Goal: Transaction & Acquisition: Purchase product/service

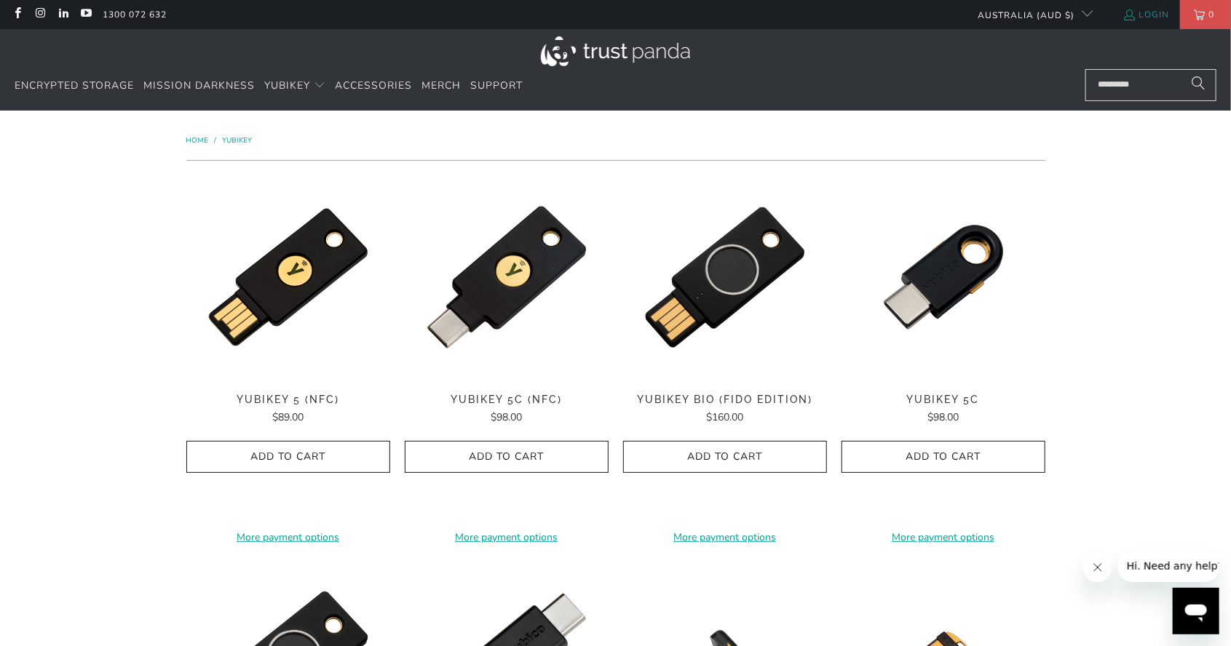
click at [1147, 9] on link "Login" at bounding box center [1145, 15] width 47 height 16
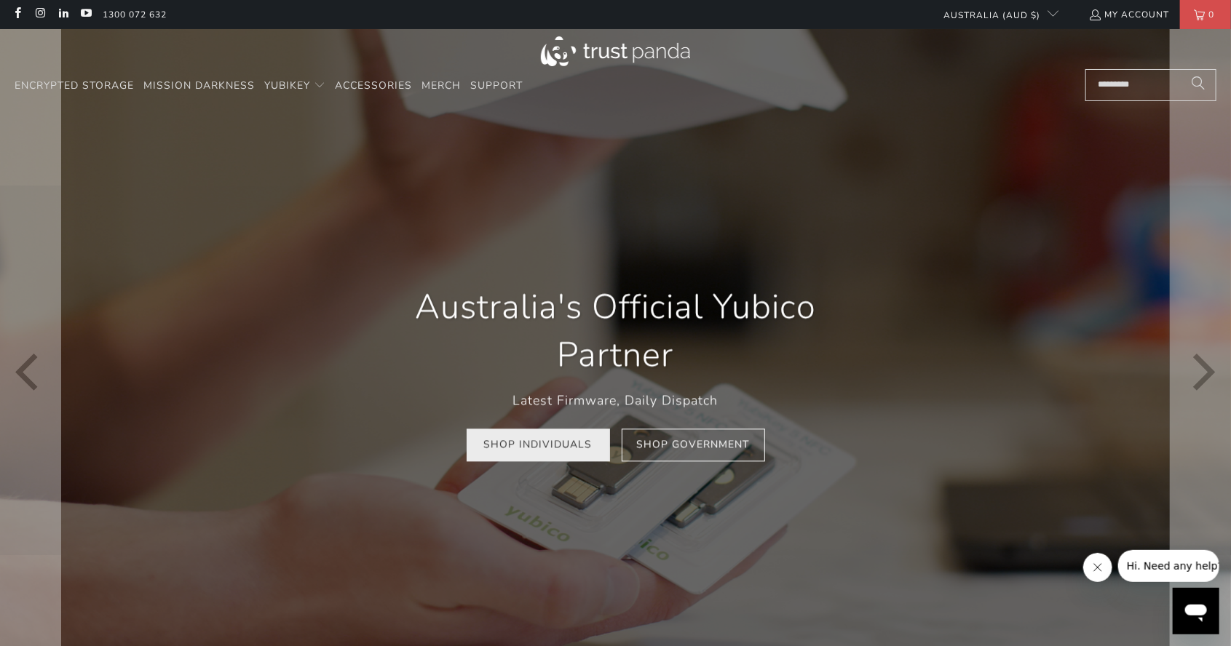
click at [540, 448] on link "Shop Individuals" at bounding box center [538, 445] width 143 height 33
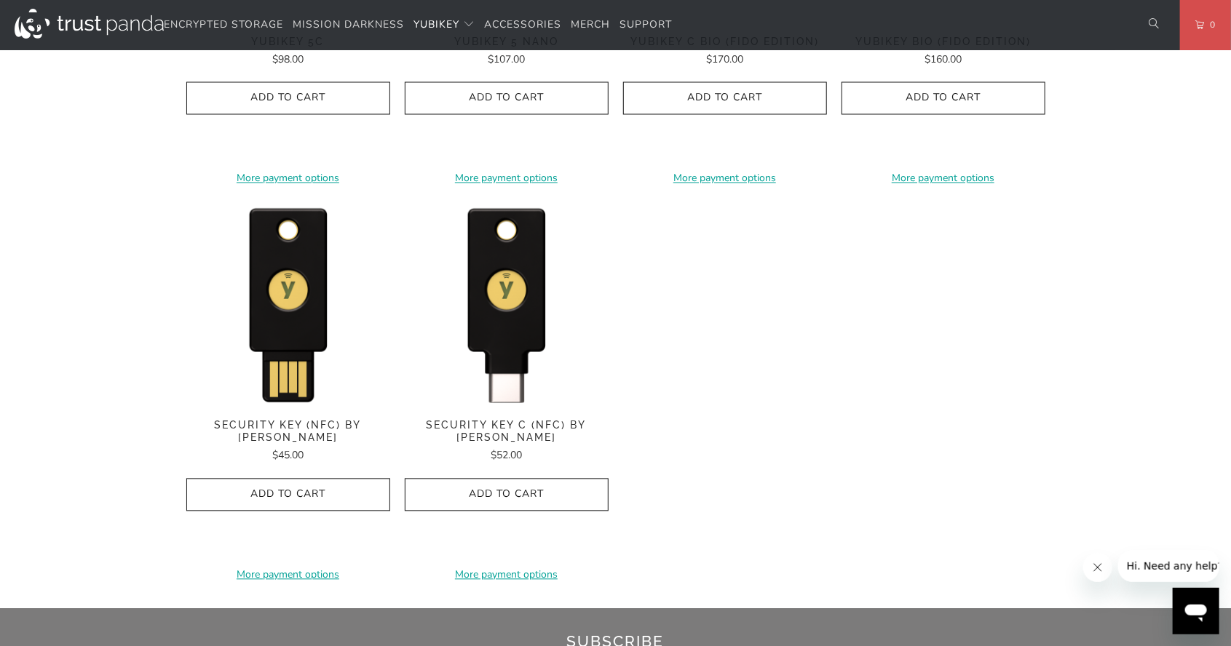
scroll to position [1367, 0]
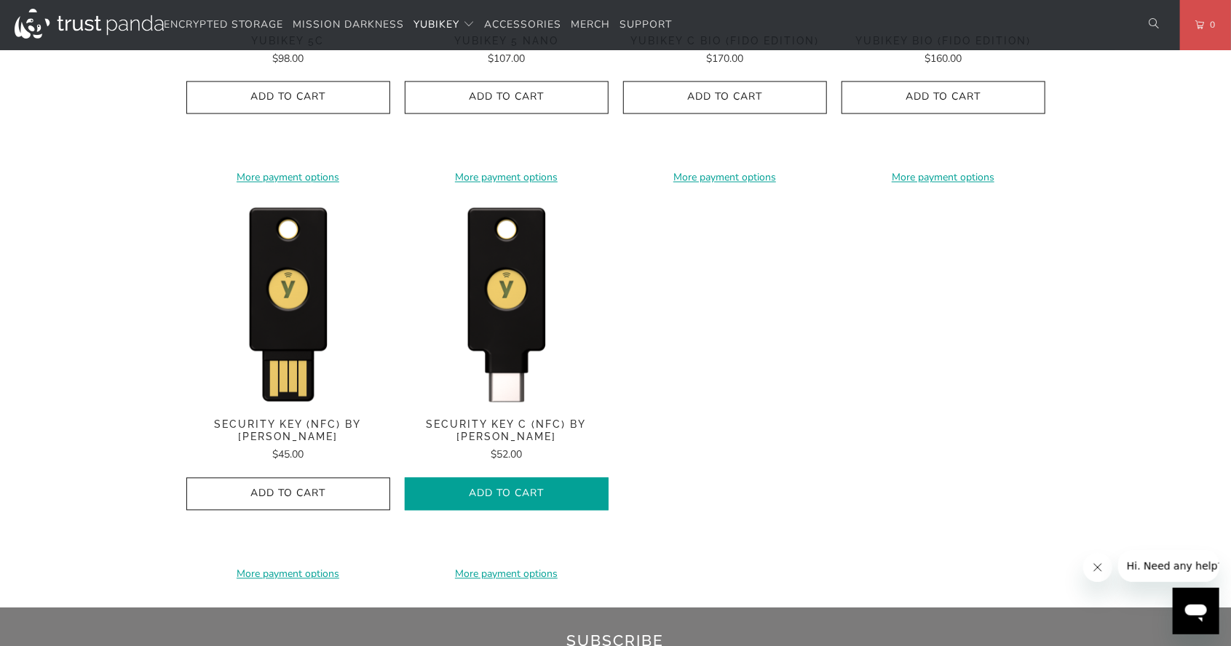
click at [506, 485] on icon "button" at bounding box center [506, 494] width 23 height 23
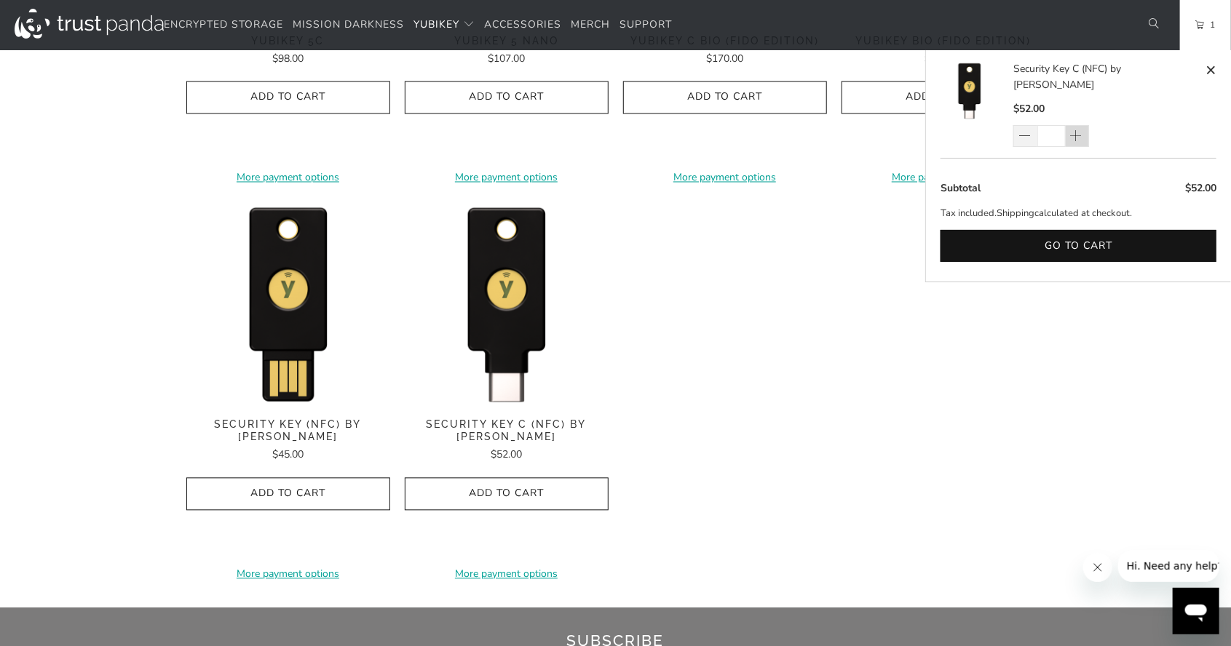
click at [1079, 130] on span at bounding box center [1075, 137] width 15 height 15
type input "*"
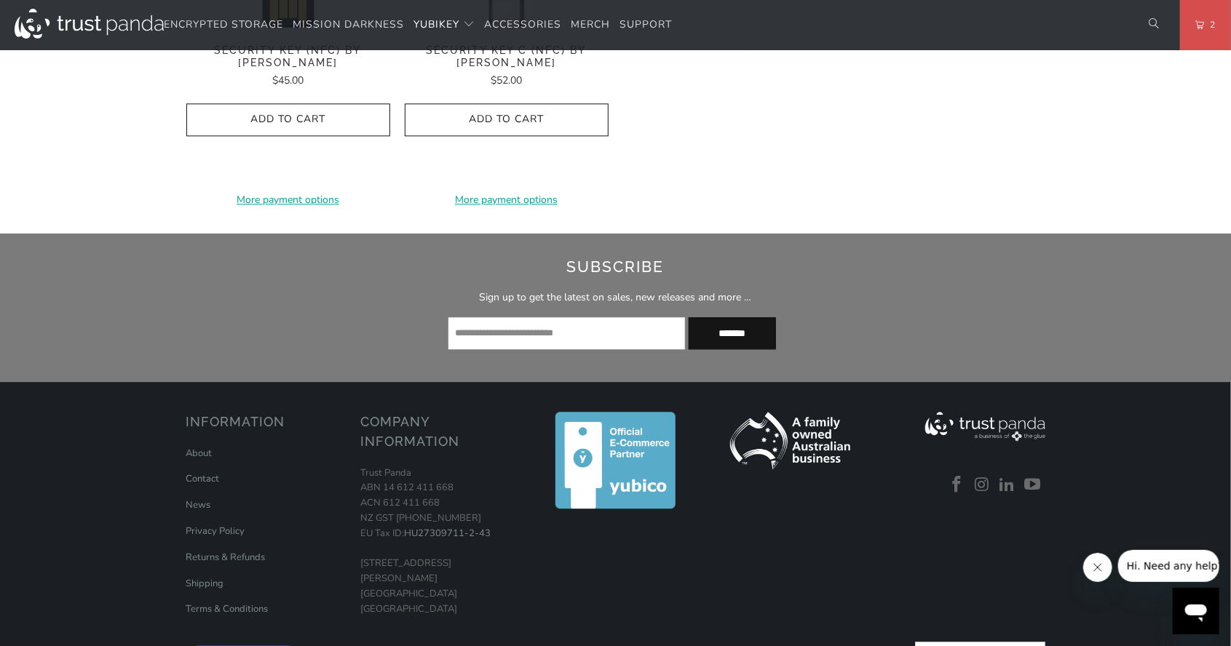
scroll to position [1755, 0]
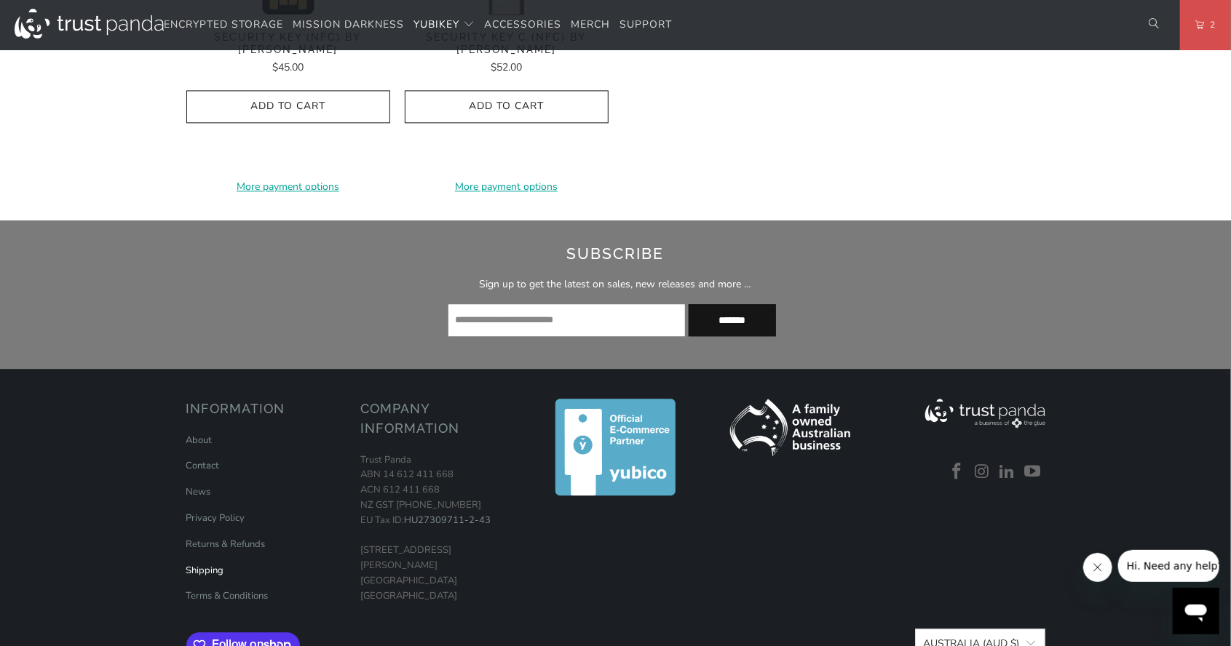
click at [204, 568] on link "Shipping" at bounding box center [205, 570] width 38 height 13
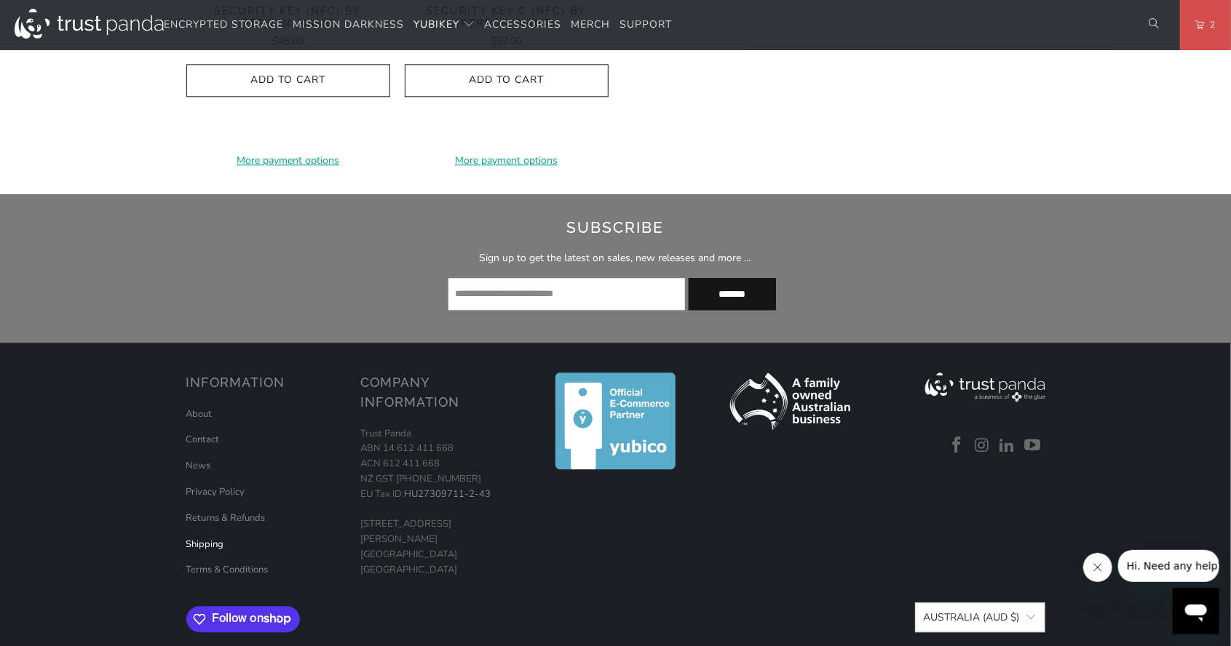
scroll to position [1822, 0]
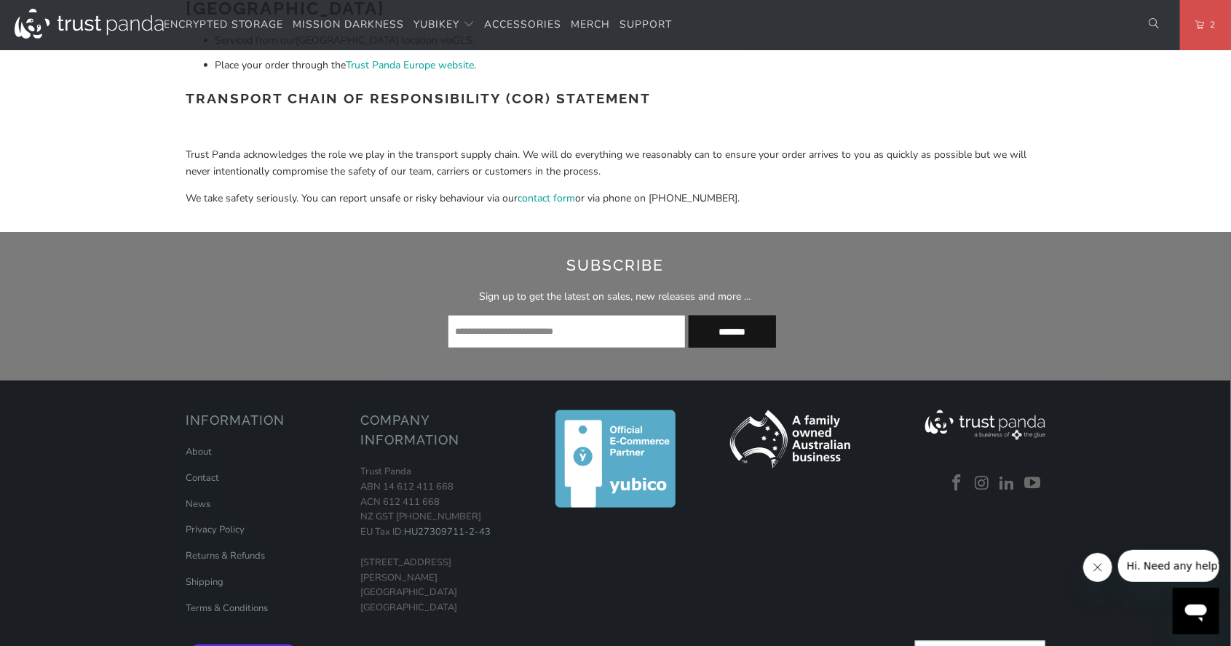
scroll to position [789, 0]
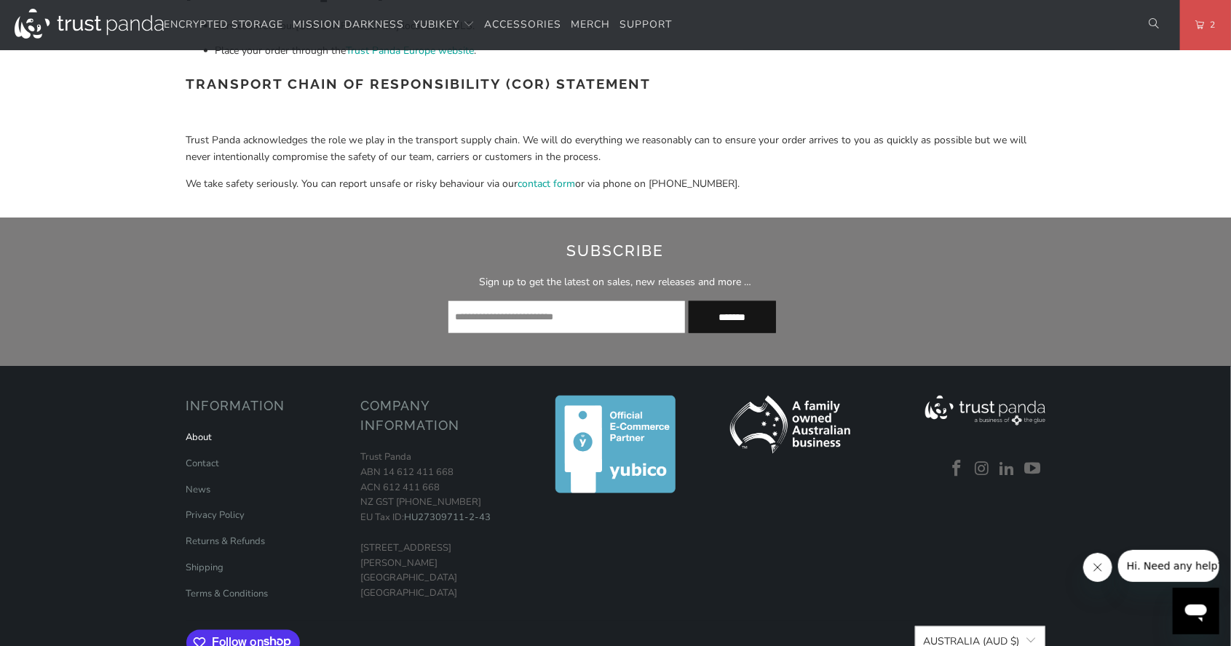
click at [197, 437] on link "About" at bounding box center [199, 437] width 26 height 13
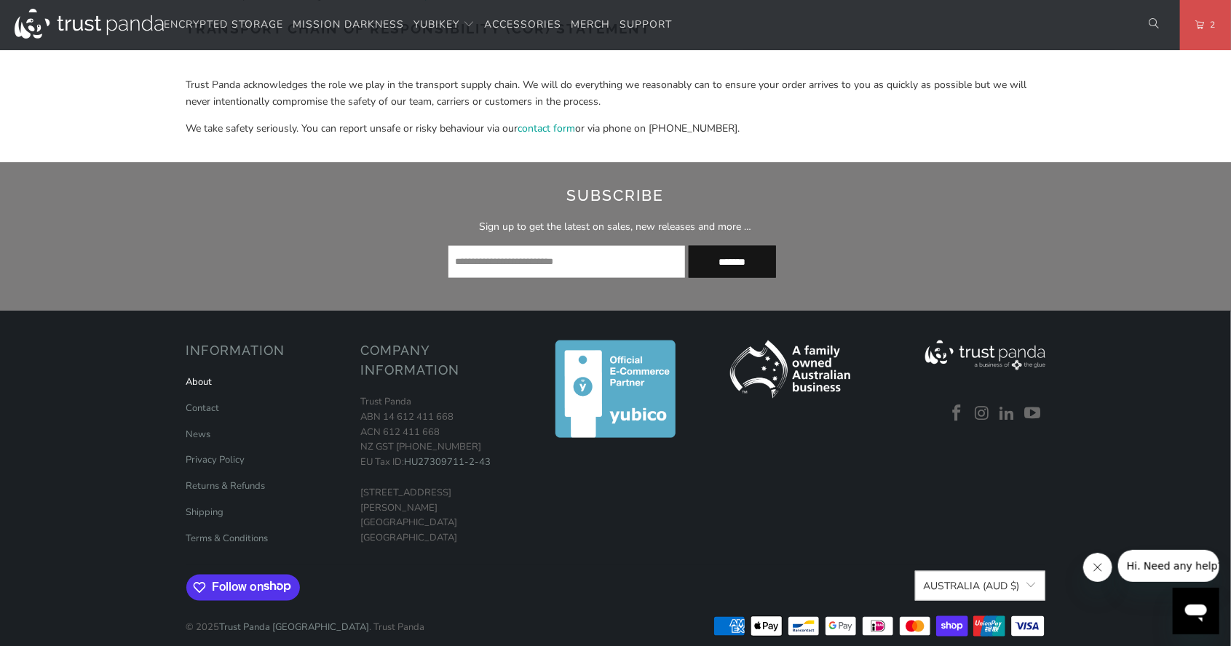
scroll to position [853, 0]
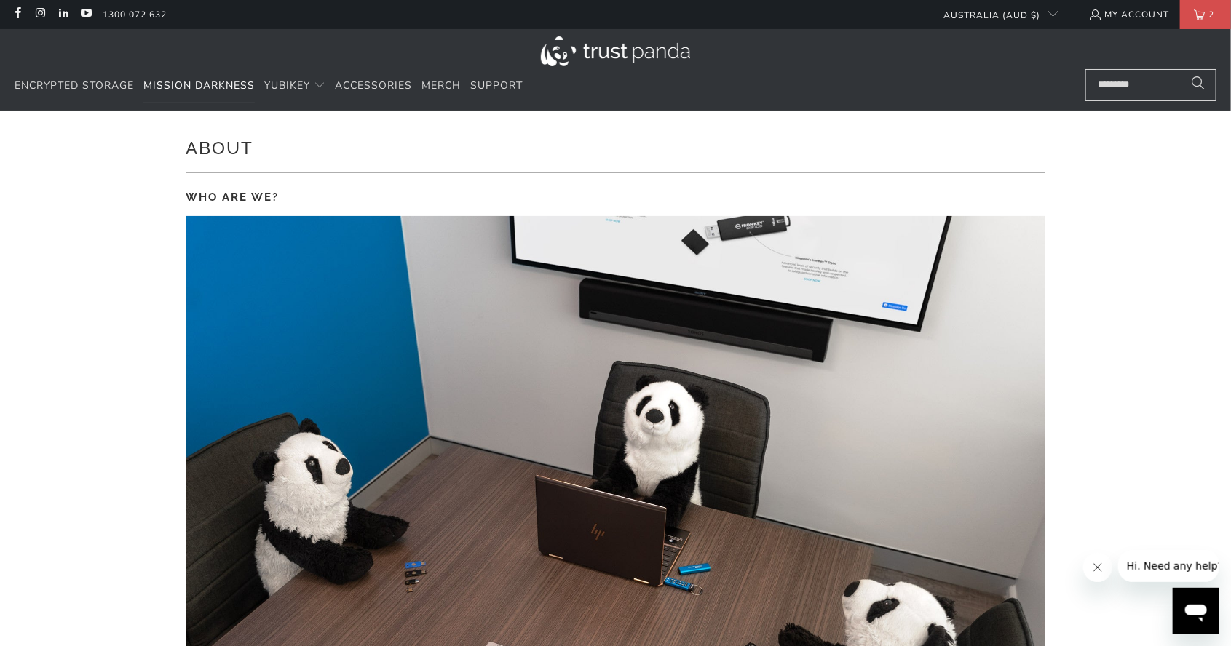
click at [194, 87] on span "Mission Darkness" at bounding box center [198, 86] width 111 height 14
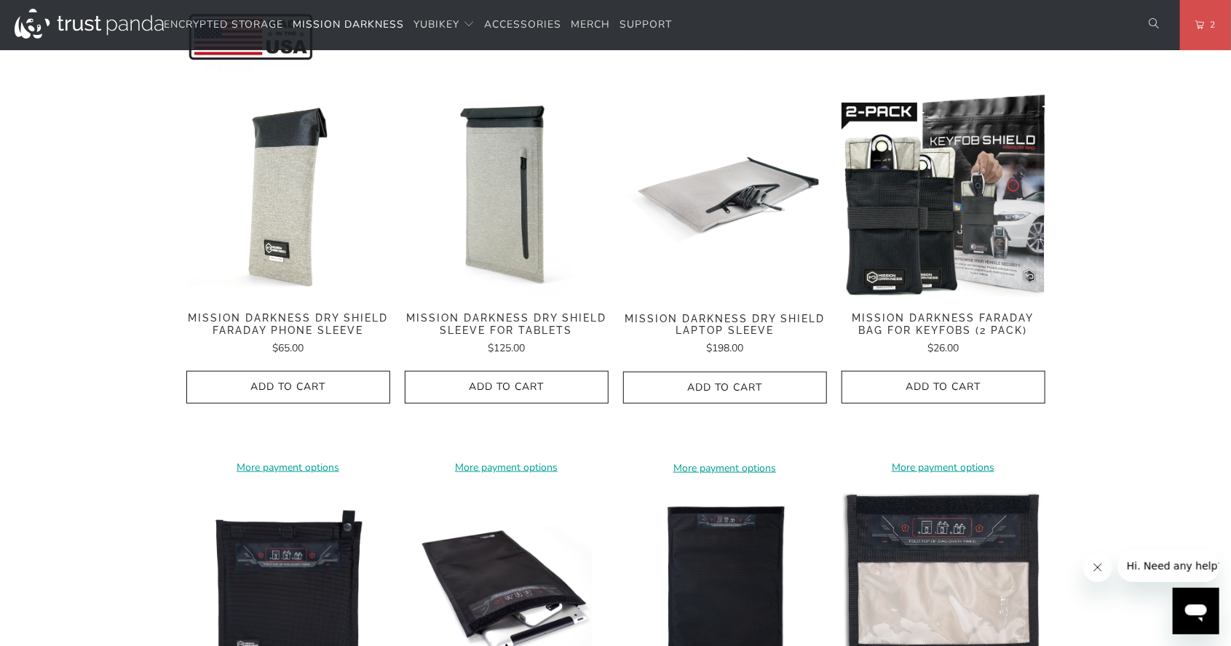
scroll to position [701, 0]
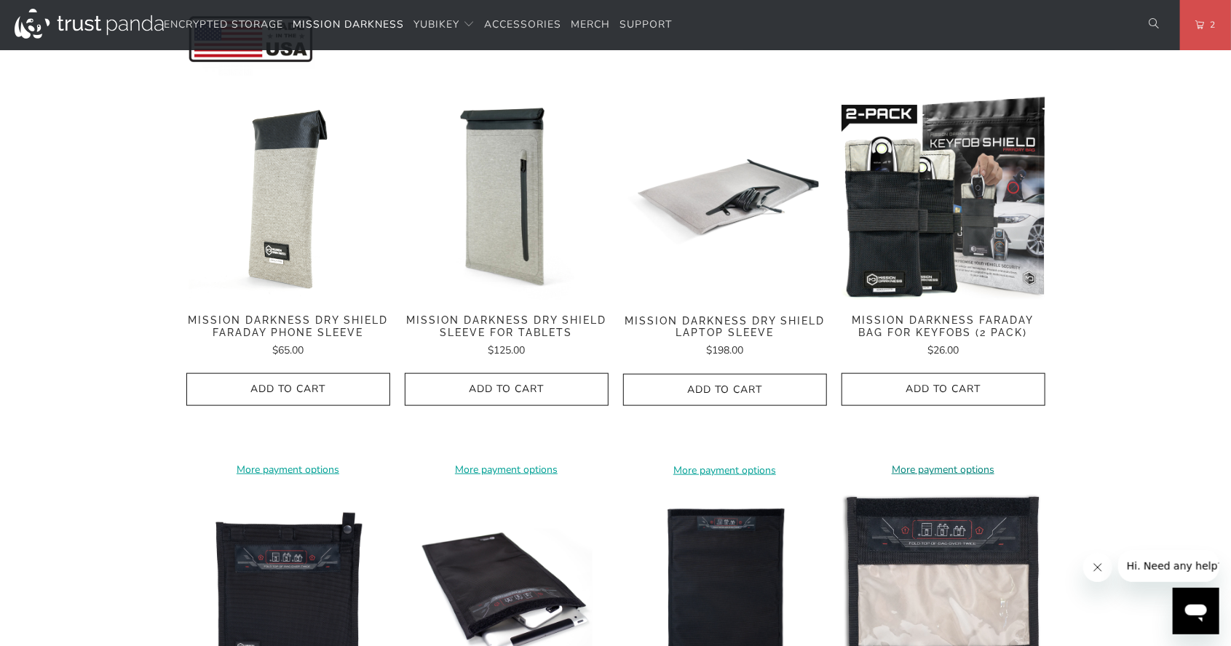
click at [945, 462] on link "More payment options" at bounding box center [943, 470] width 204 height 16
click at [939, 378] on icon "button" at bounding box center [943, 389] width 23 height 23
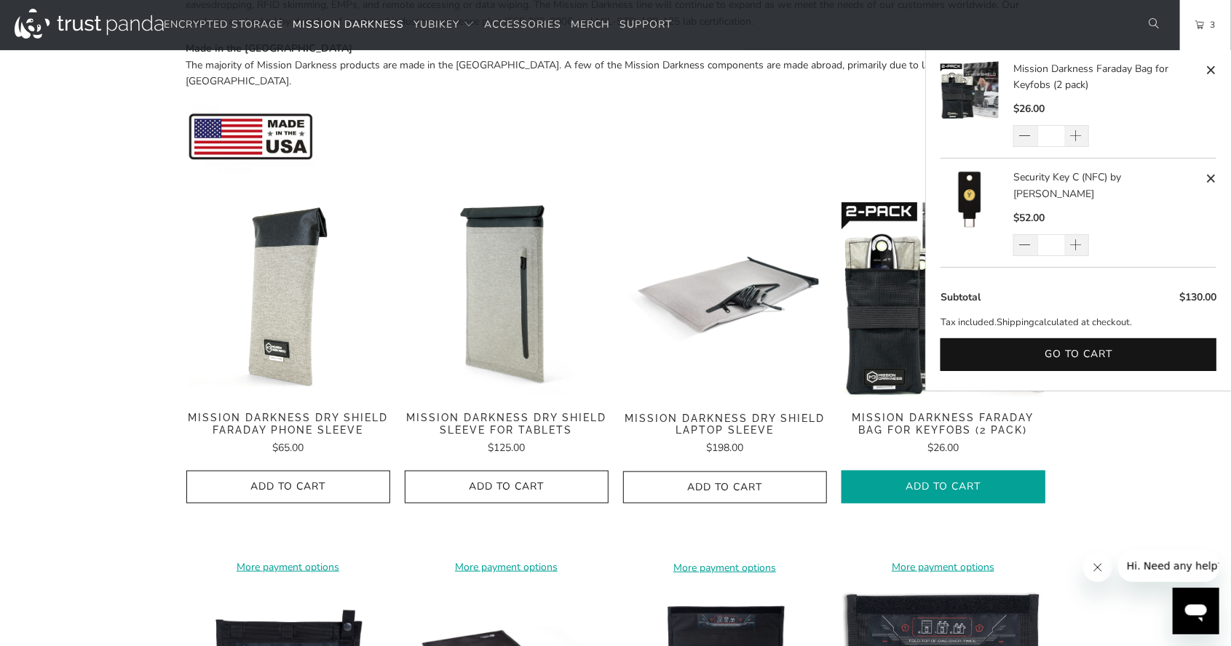
scroll to position [609, 0]
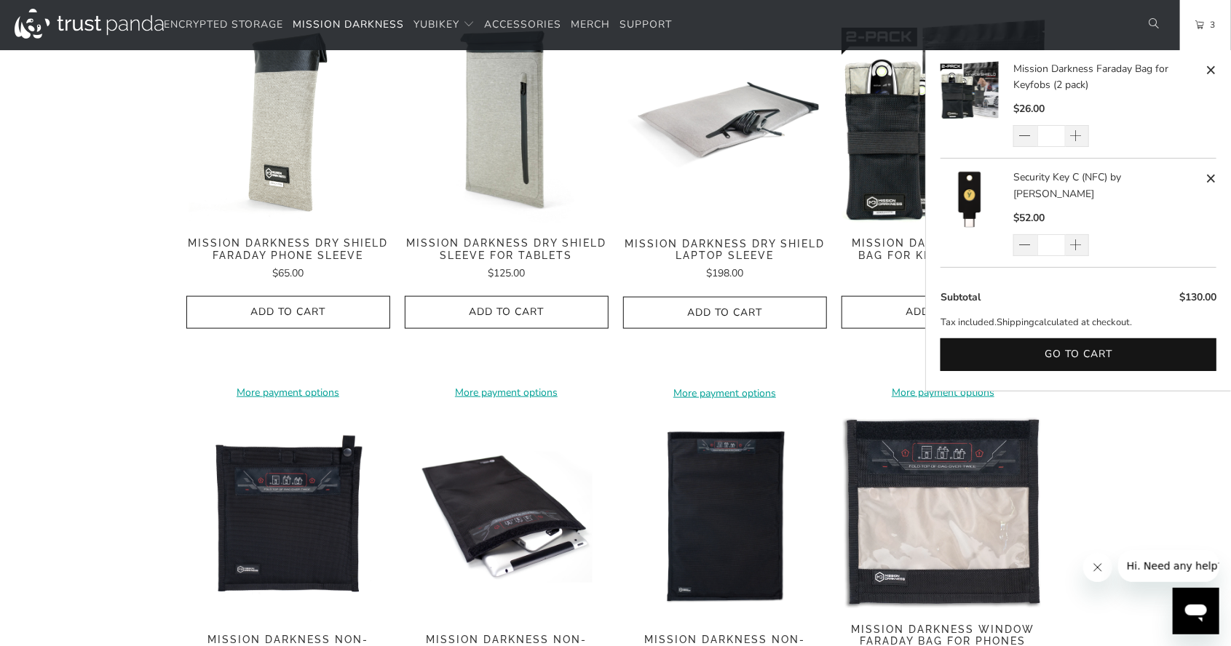
click at [284, 619] on img at bounding box center [288, 619] width 204 height 0
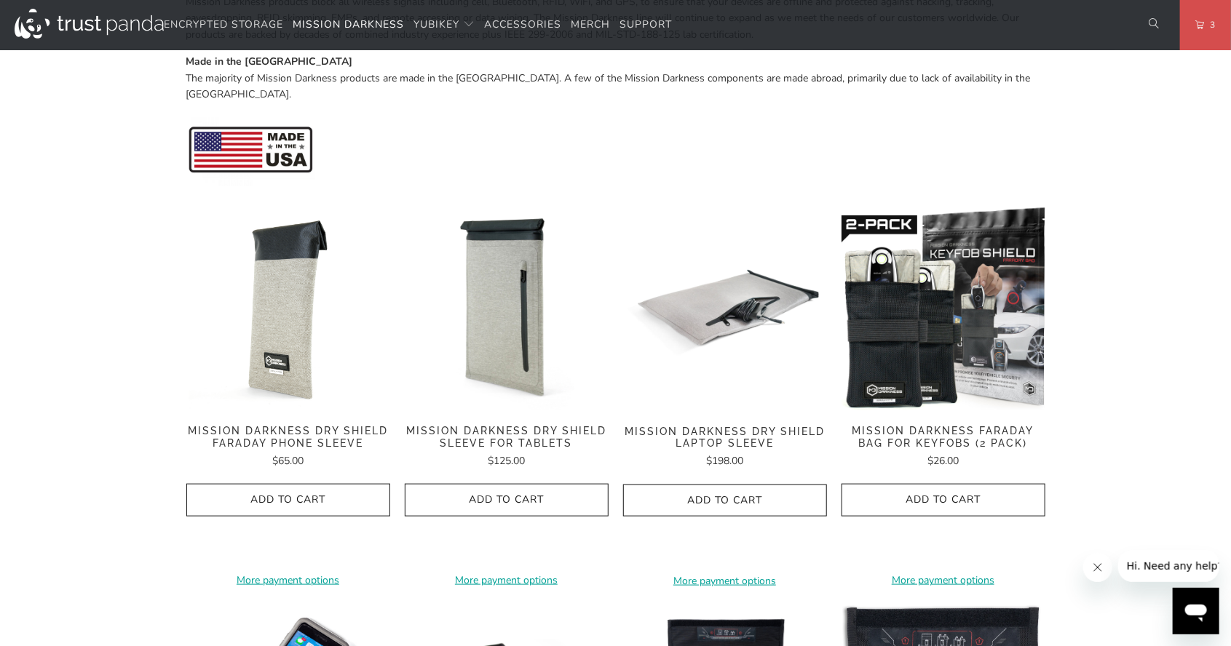
scroll to position [588, 0]
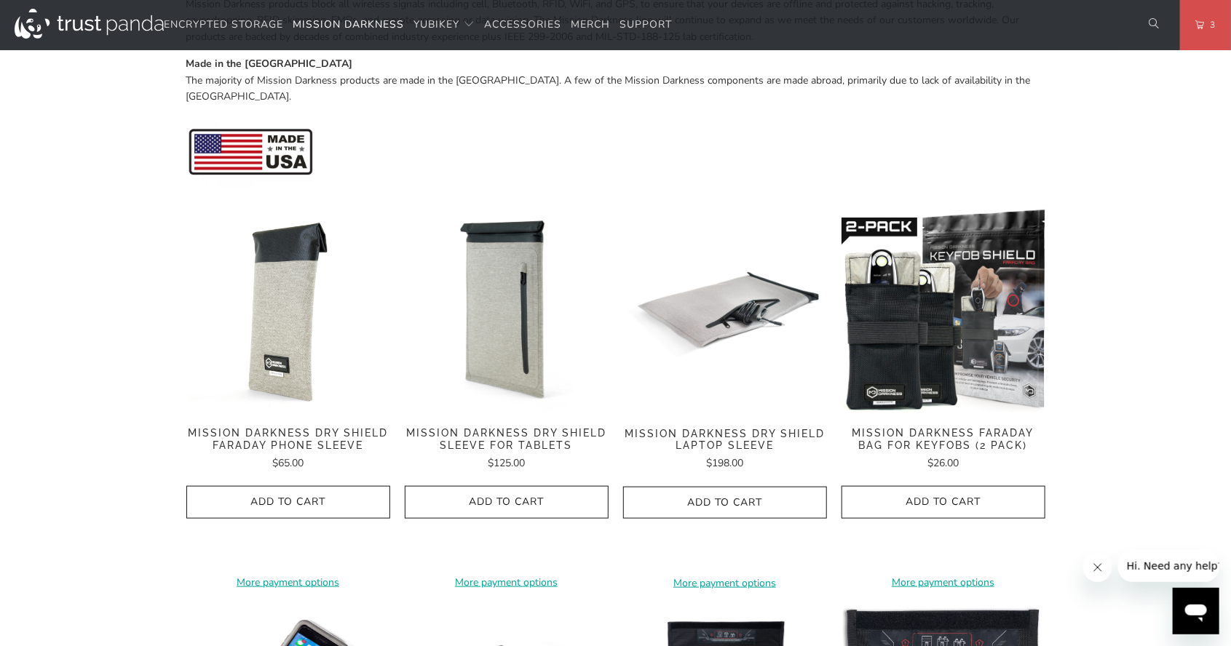
click at [293, 413] on img at bounding box center [288, 413] width 204 height 0
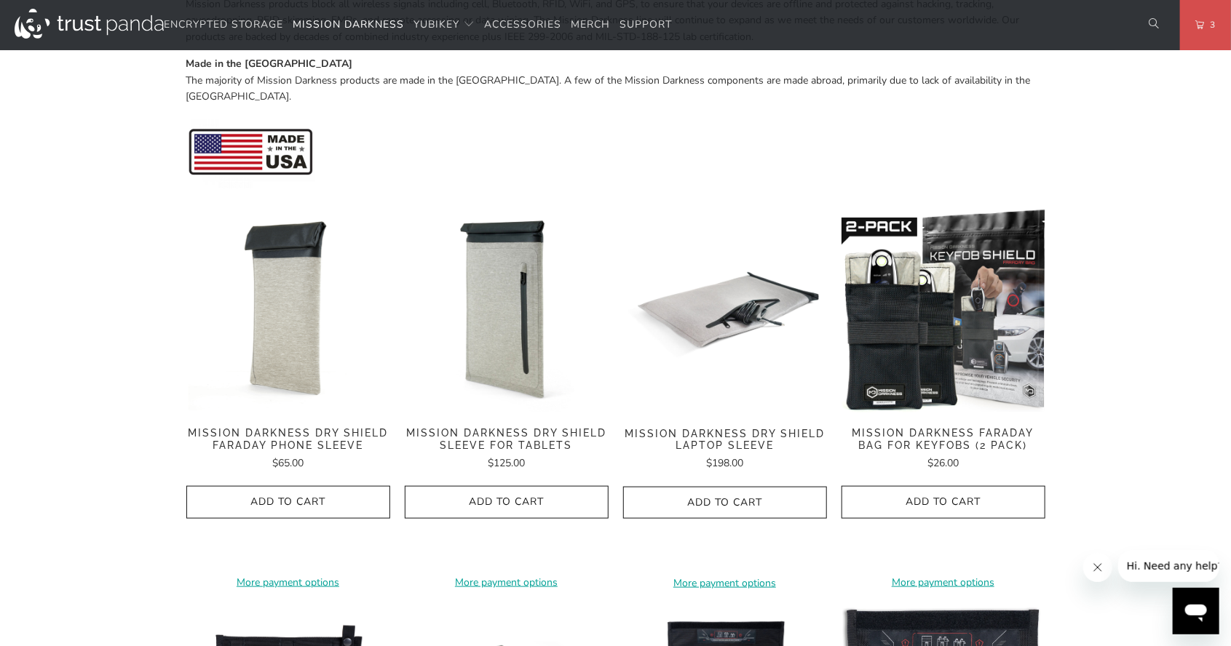
click at [1217, 26] on link "3" at bounding box center [1205, 25] width 51 height 50
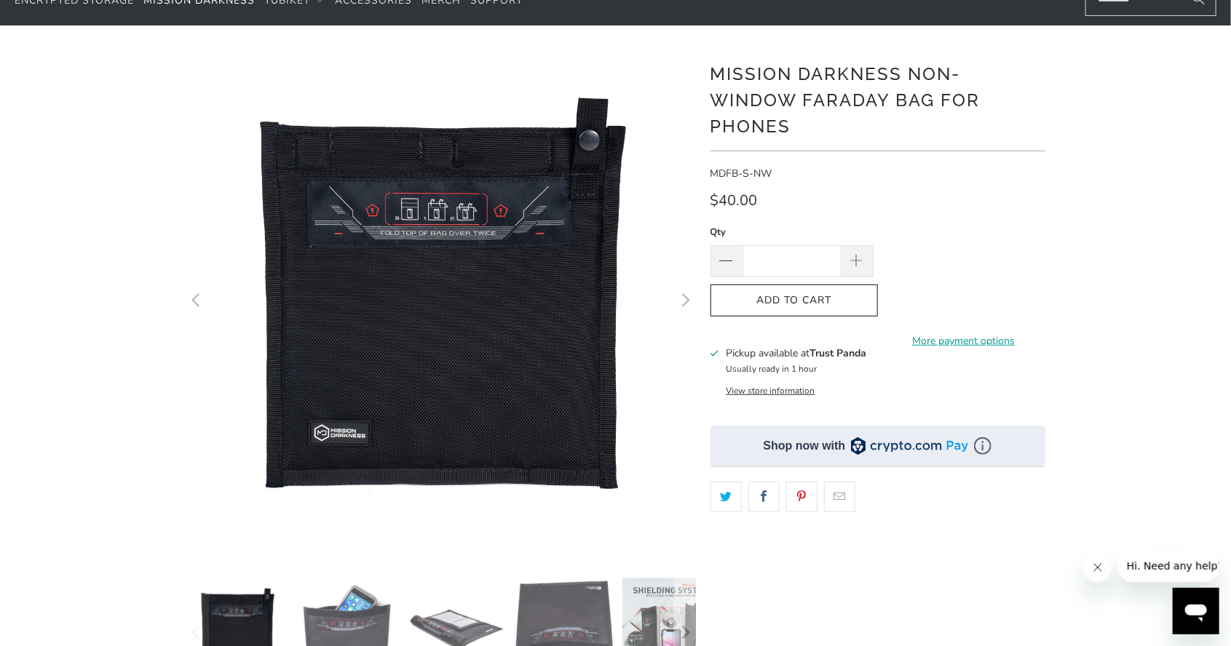
scroll to position [88, 0]
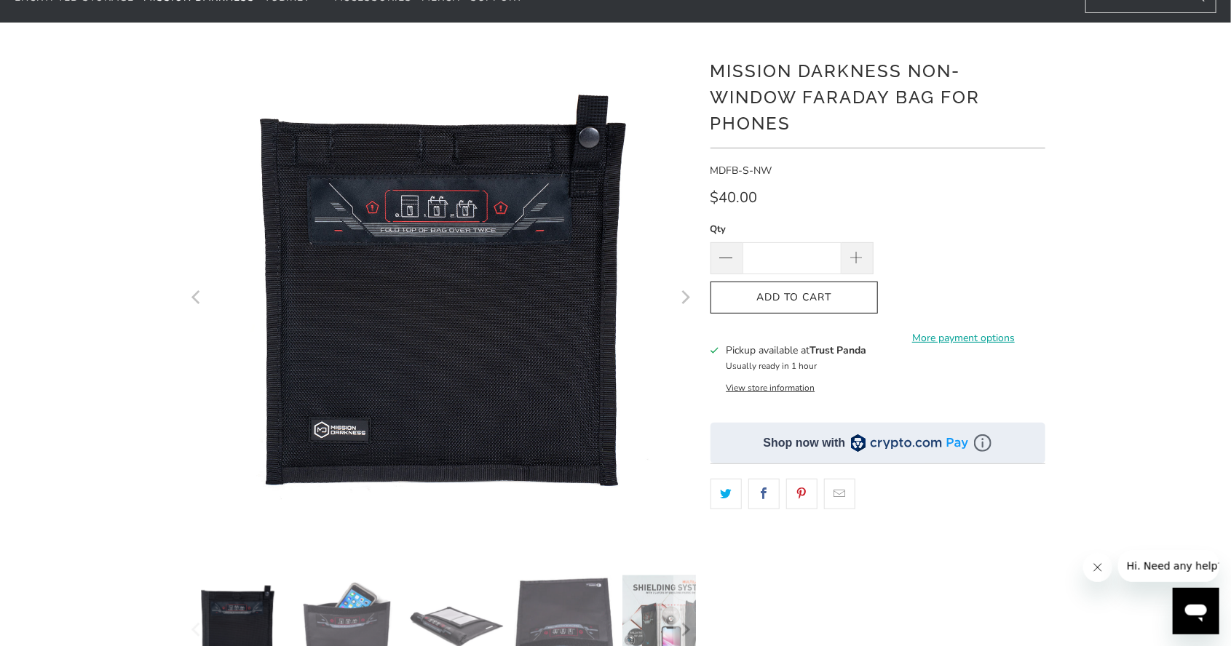
click at [691, 292] on icon "Next" at bounding box center [685, 299] width 14 height 306
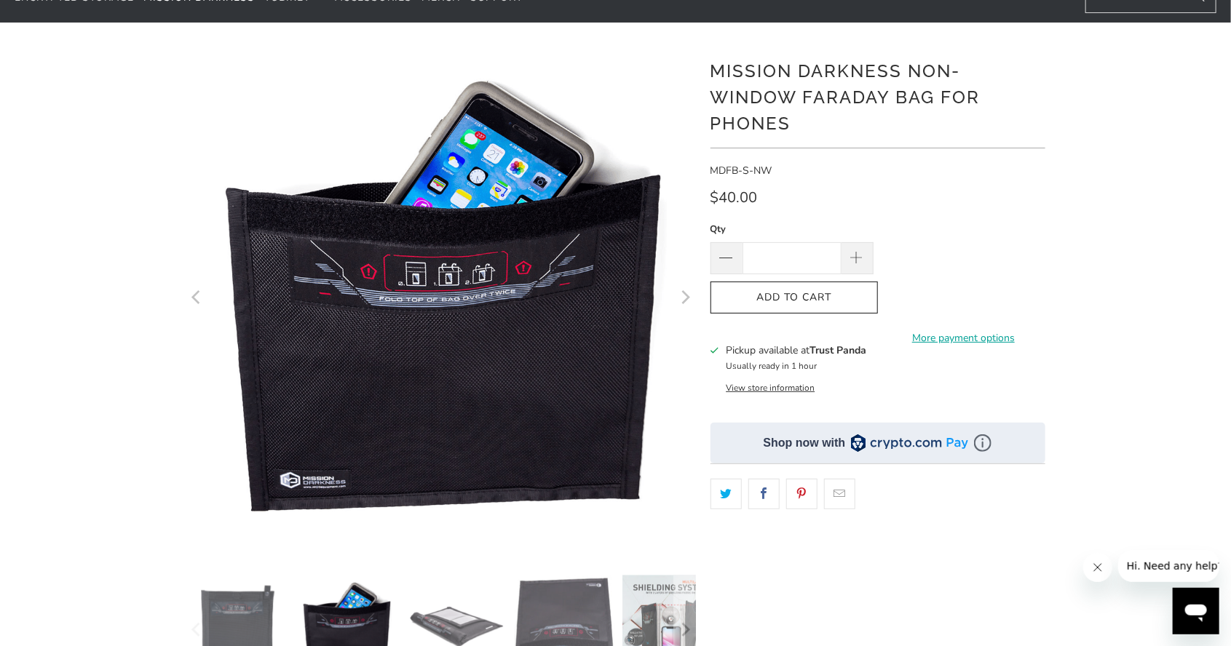
click at [681, 301] on icon "Next" at bounding box center [685, 299] width 14 height 306
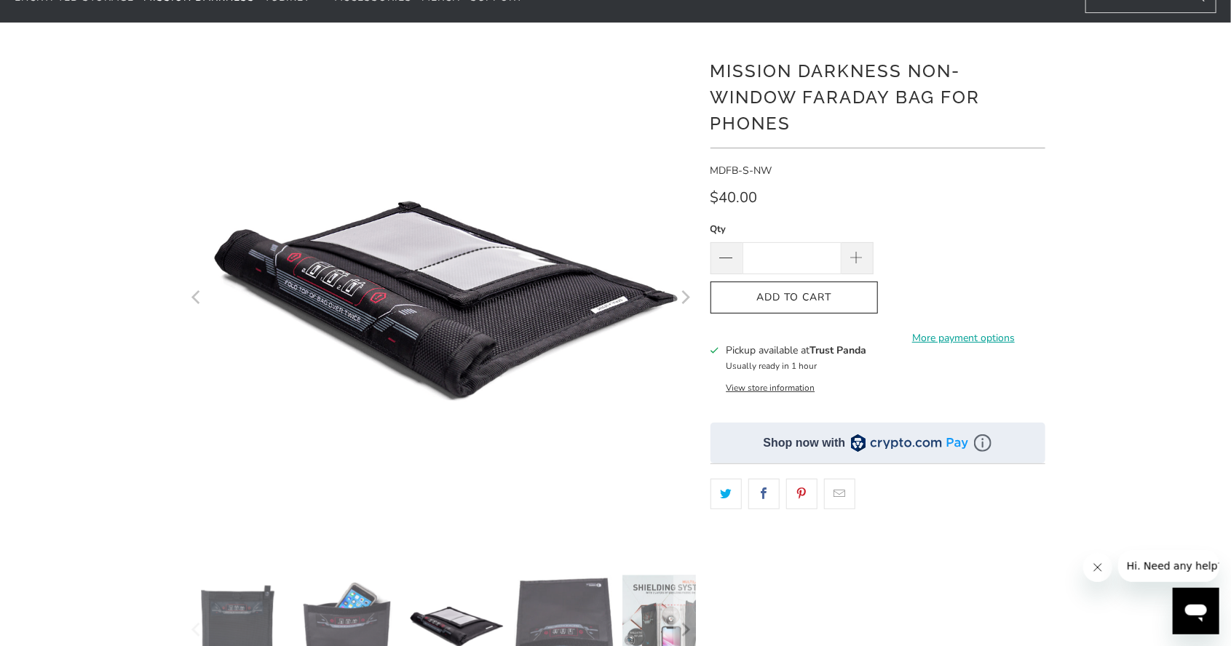
click at [690, 300] on icon "Next" at bounding box center [685, 299] width 14 height 306
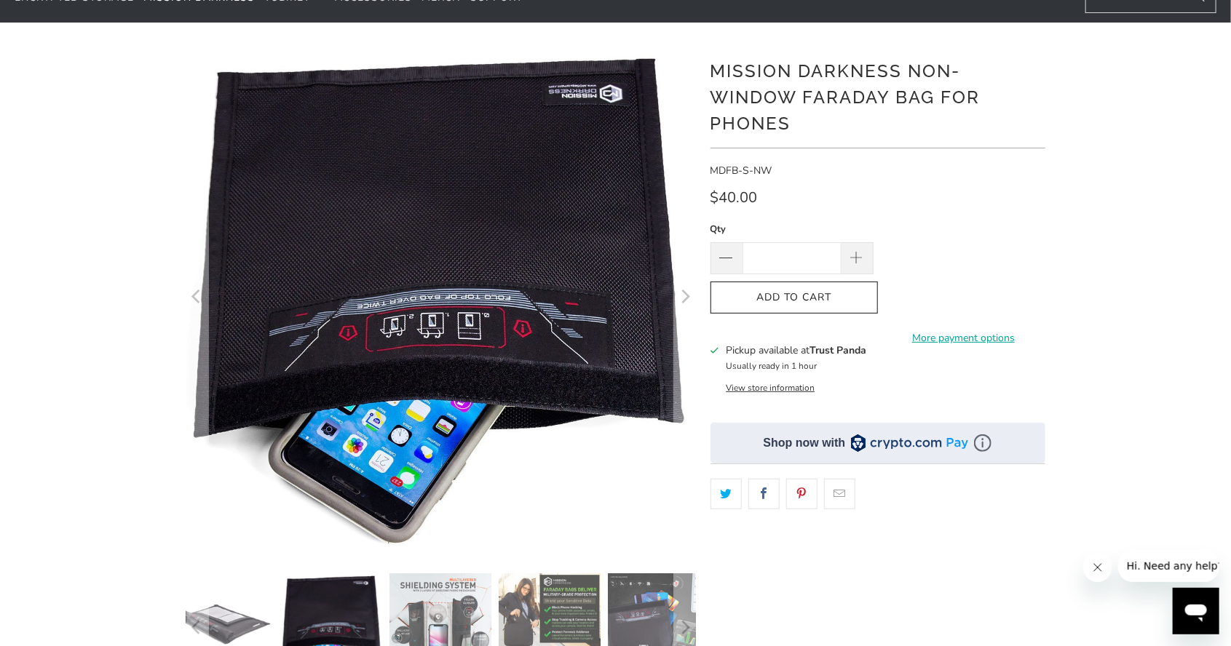
click at [685, 309] on icon "Next" at bounding box center [685, 298] width 14 height 305
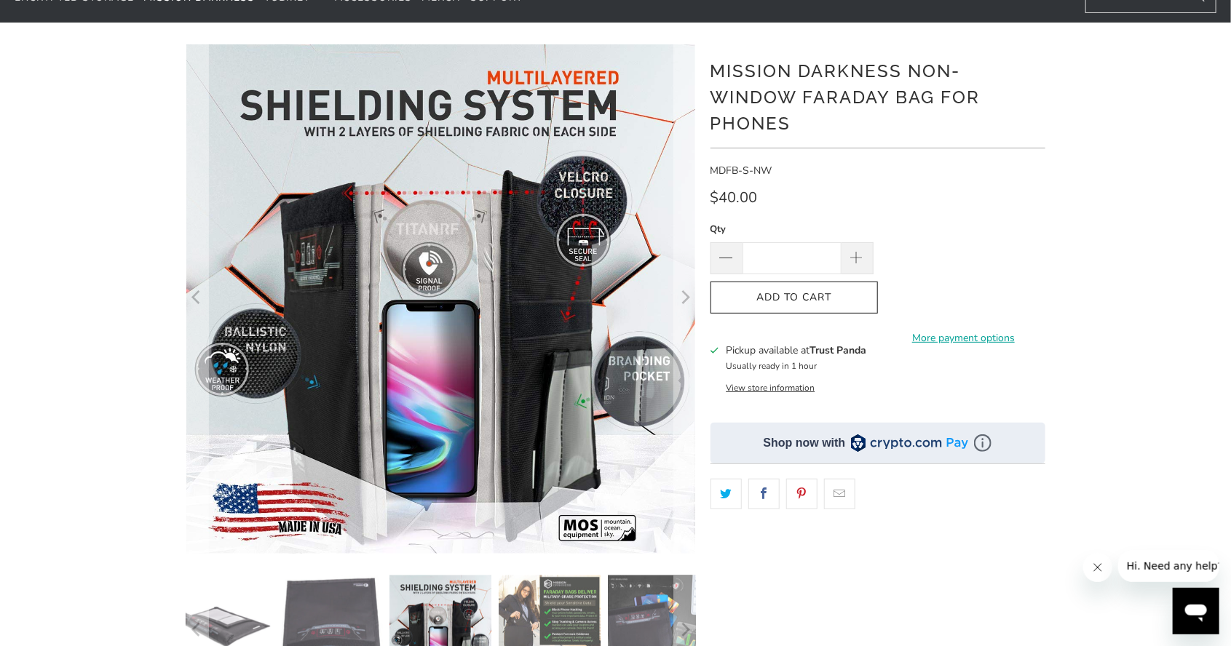
click at [683, 300] on icon "Next" at bounding box center [685, 299] width 14 height 306
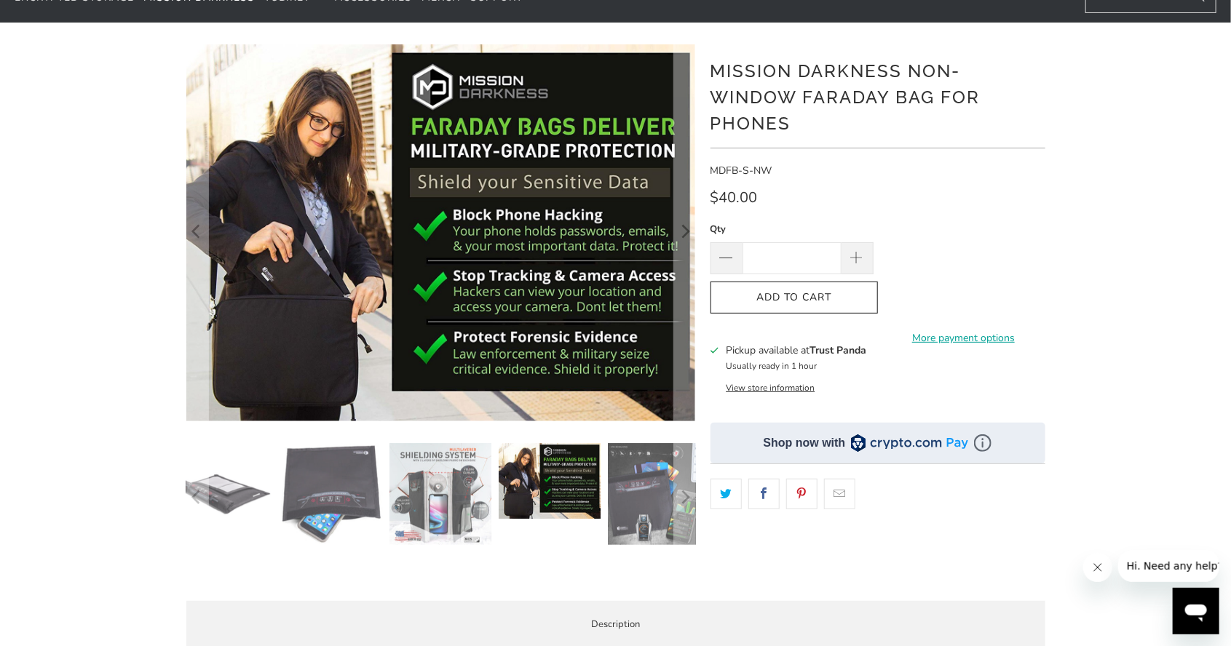
click at [685, 237] on icon "Next" at bounding box center [685, 232] width 14 height 226
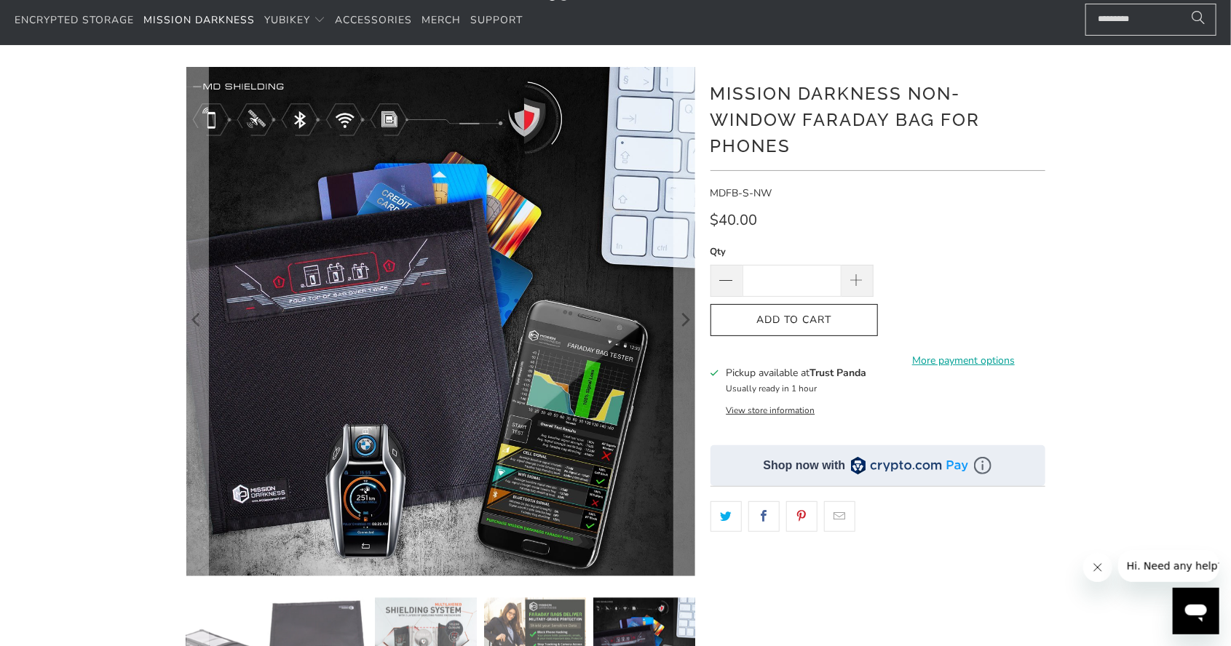
scroll to position [0, 0]
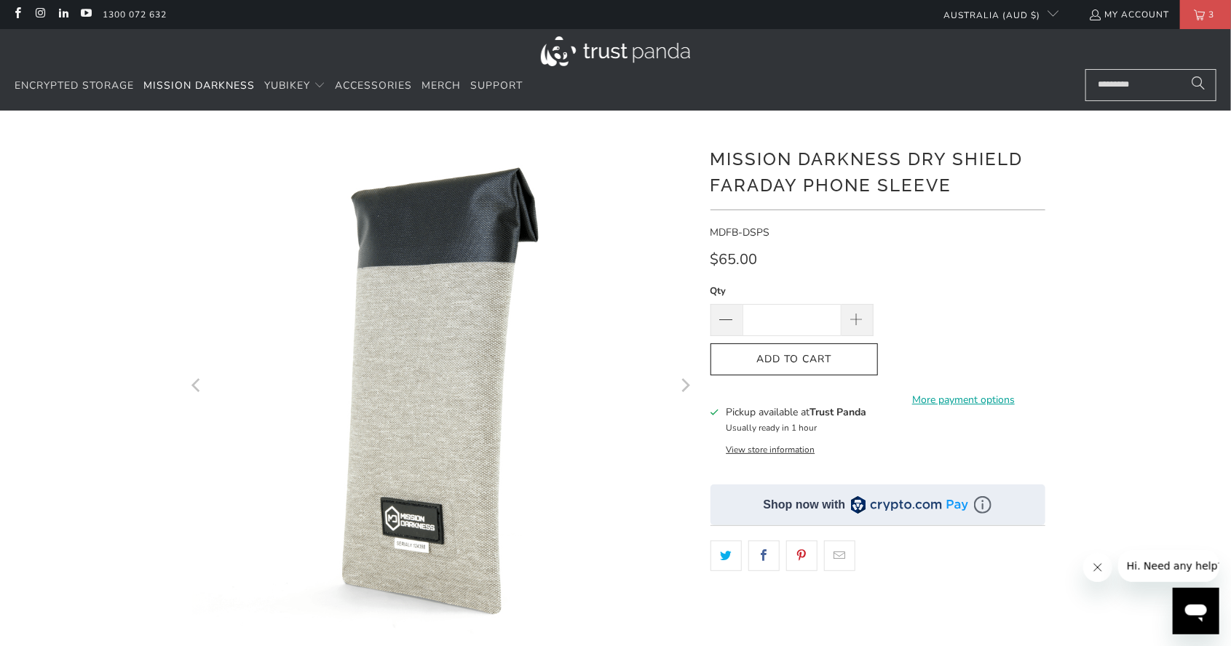
click at [687, 384] on icon "Next" at bounding box center [685, 387] width 14 height 306
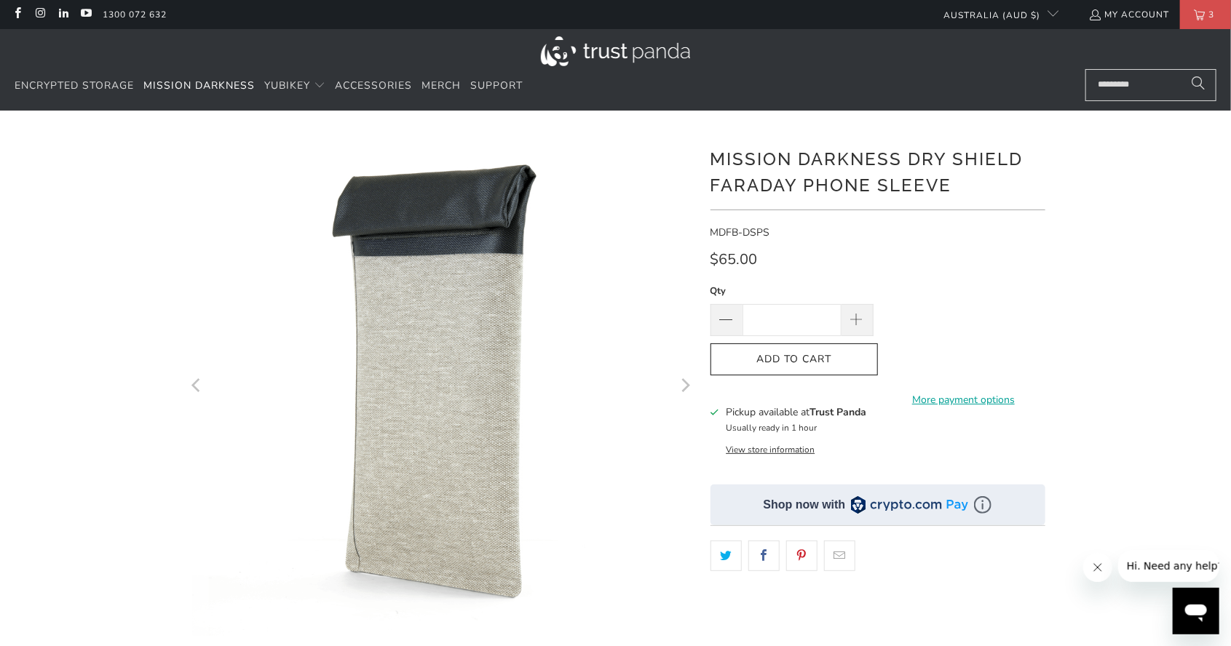
click at [691, 392] on icon "Next" at bounding box center [685, 387] width 14 height 306
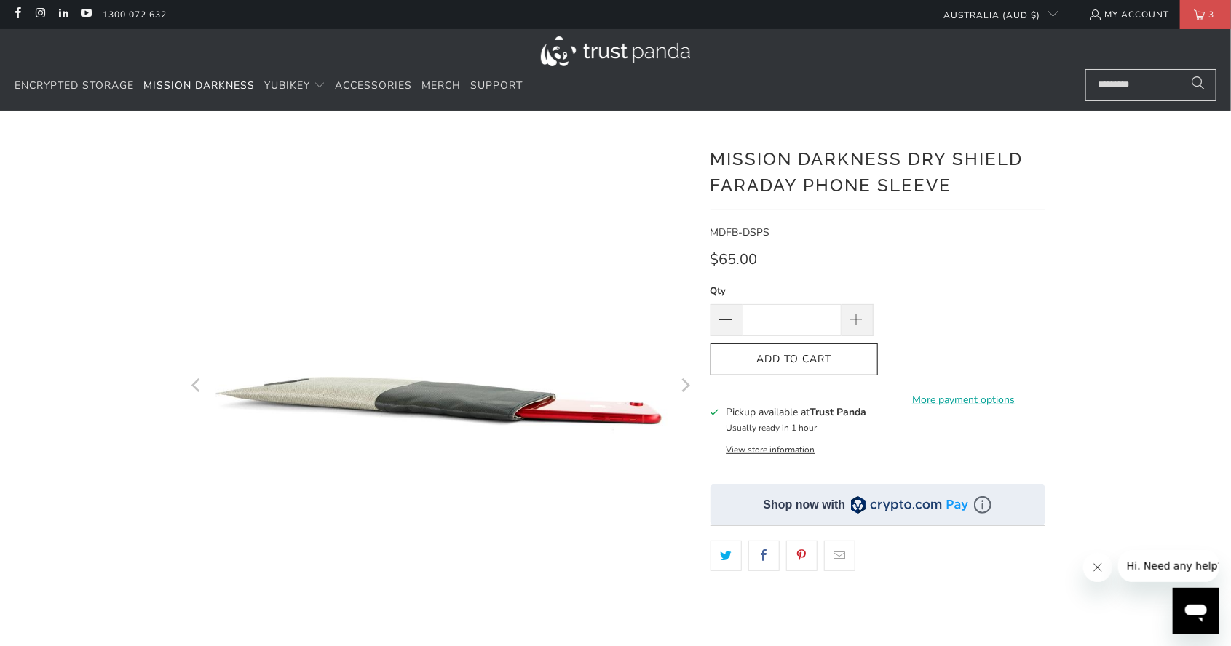
click at [678, 392] on icon "Next" at bounding box center [685, 387] width 14 height 306
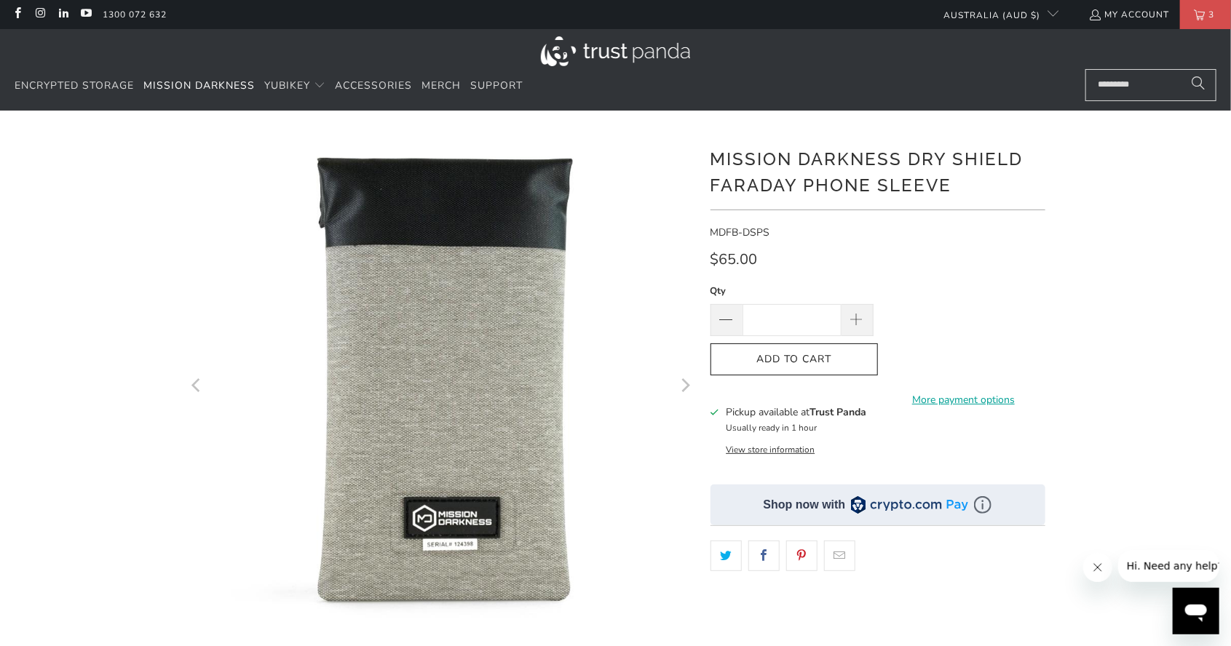
click at [680, 387] on icon "Next" at bounding box center [685, 387] width 14 height 306
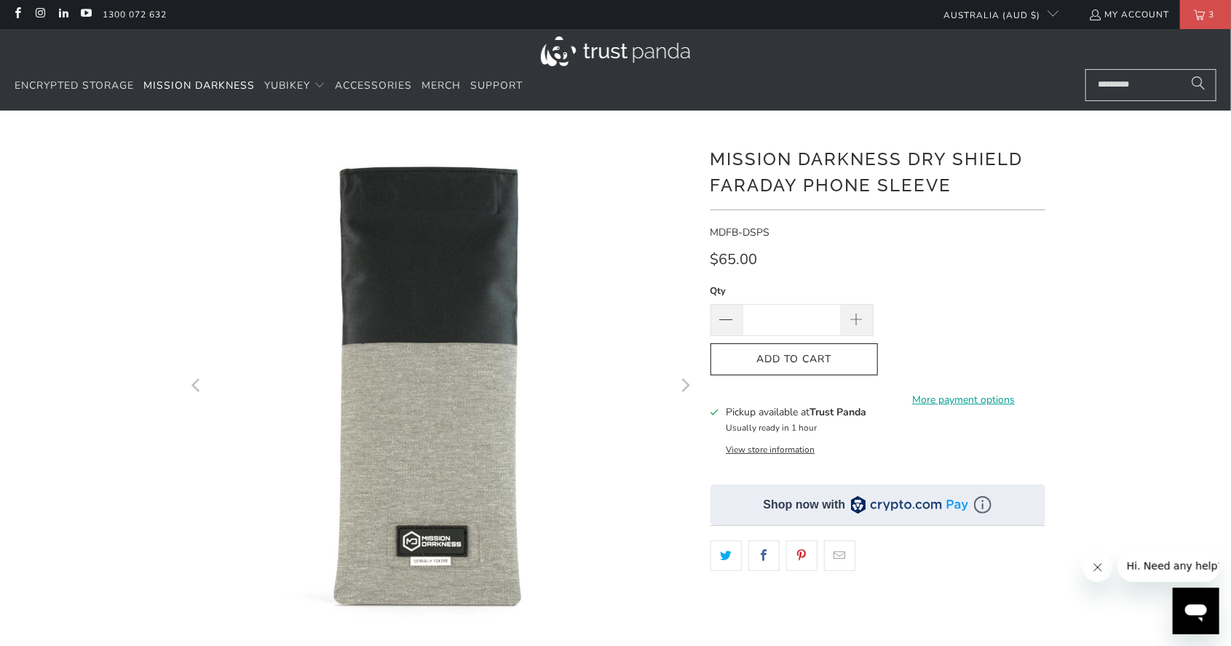
click at [686, 393] on icon "Next" at bounding box center [685, 387] width 14 height 306
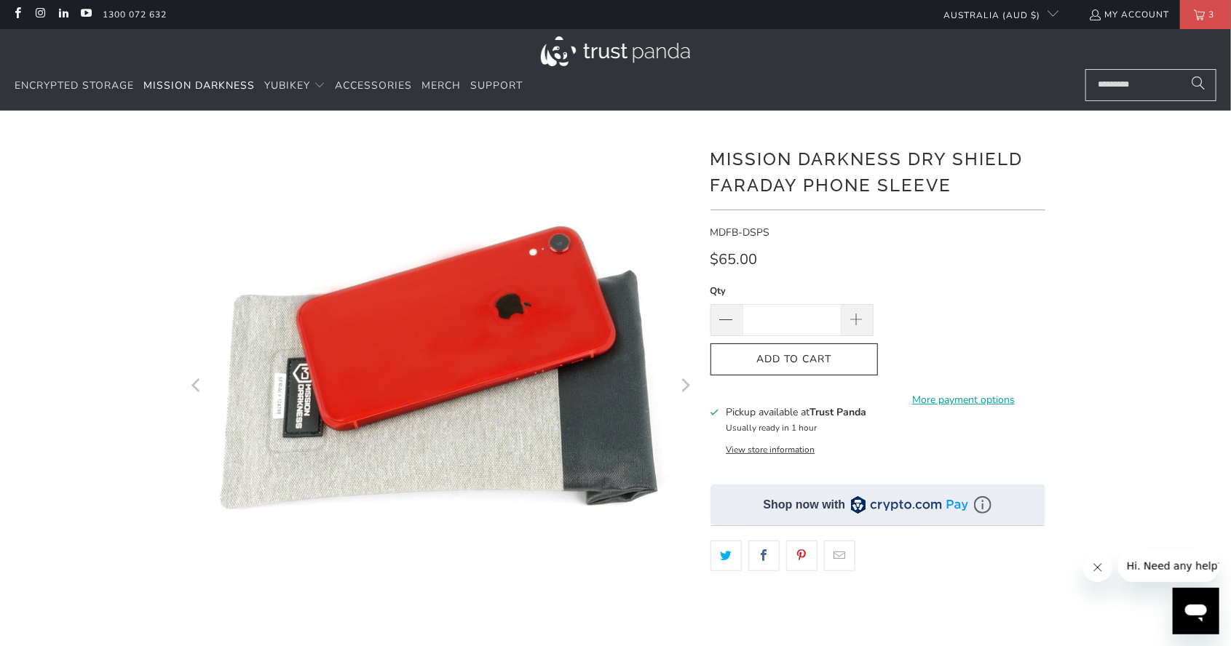
click at [677, 387] on button "Next" at bounding box center [684, 386] width 23 height 509
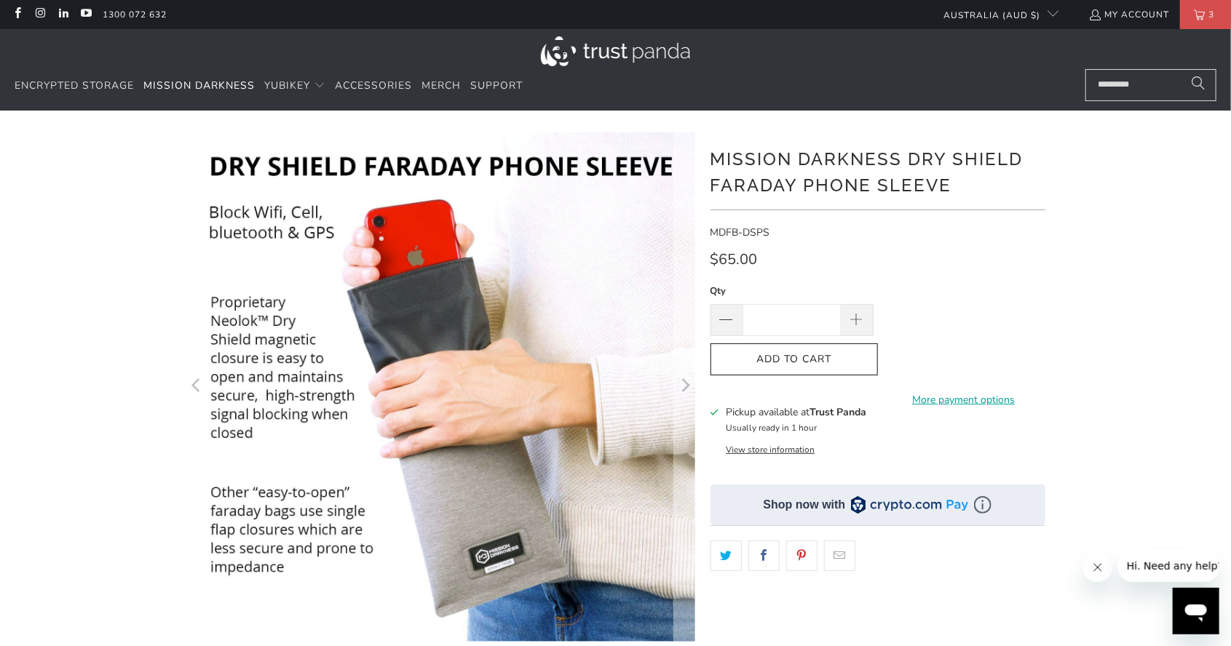
click at [689, 389] on icon "Next" at bounding box center [685, 387] width 14 height 306
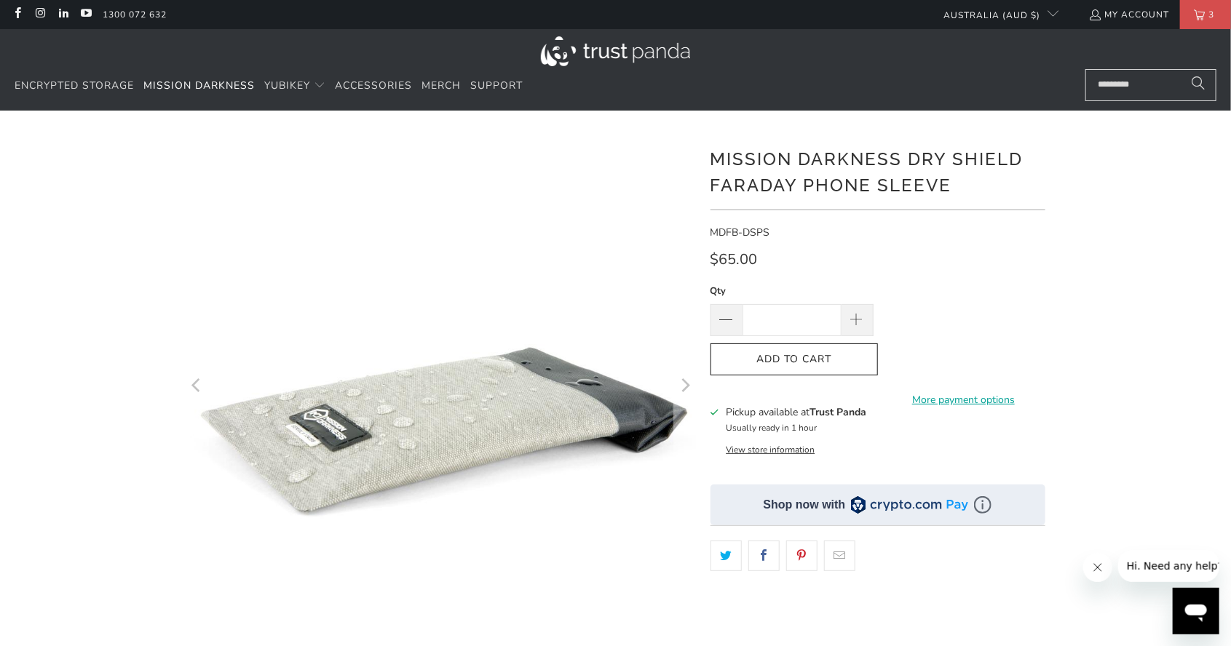
click at [685, 394] on icon "Next" at bounding box center [685, 387] width 14 height 306
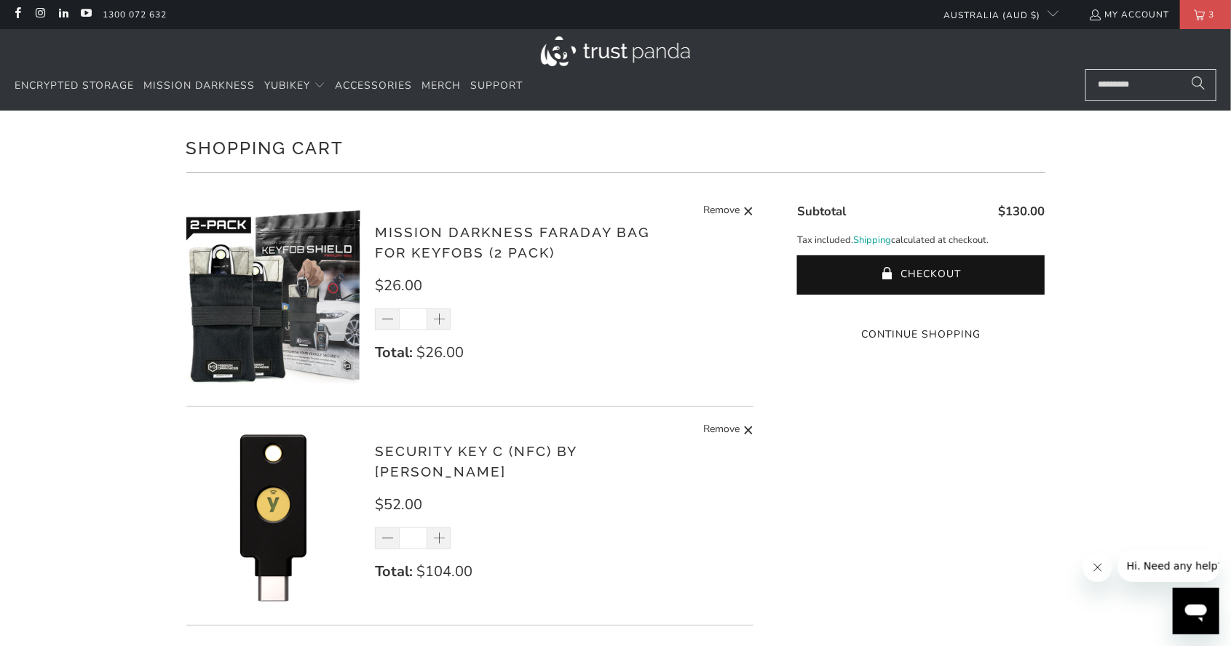
click at [233, 279] on img at bounding box center [273, 297] width 175 height 175
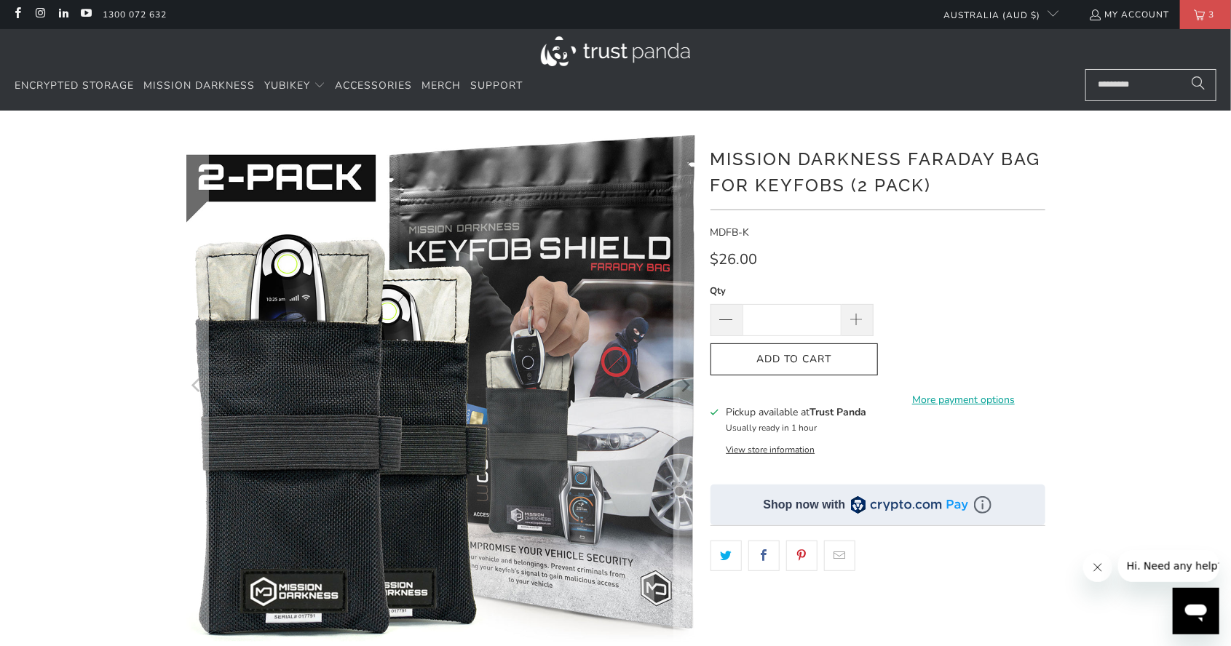
click at [679, 390] on icon "Next" at bounding box center [685, 387] width 14 height 306
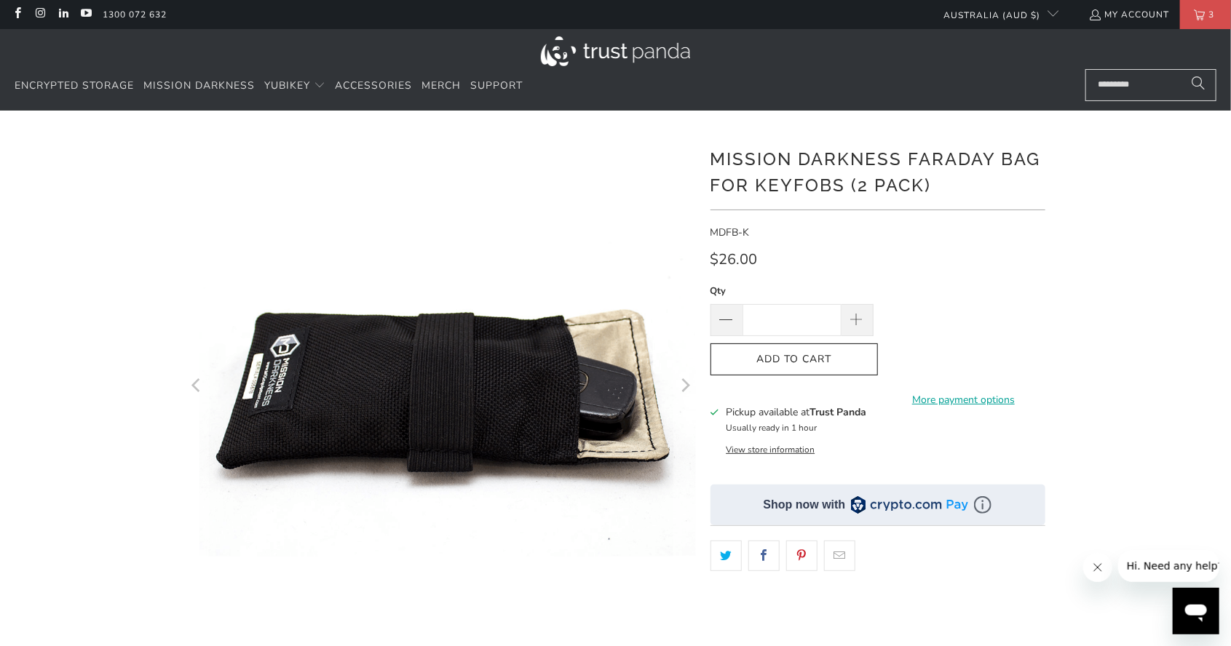
click at [686, 389] on icon "Next" at bounding box center [686, 387] width 9 height 14
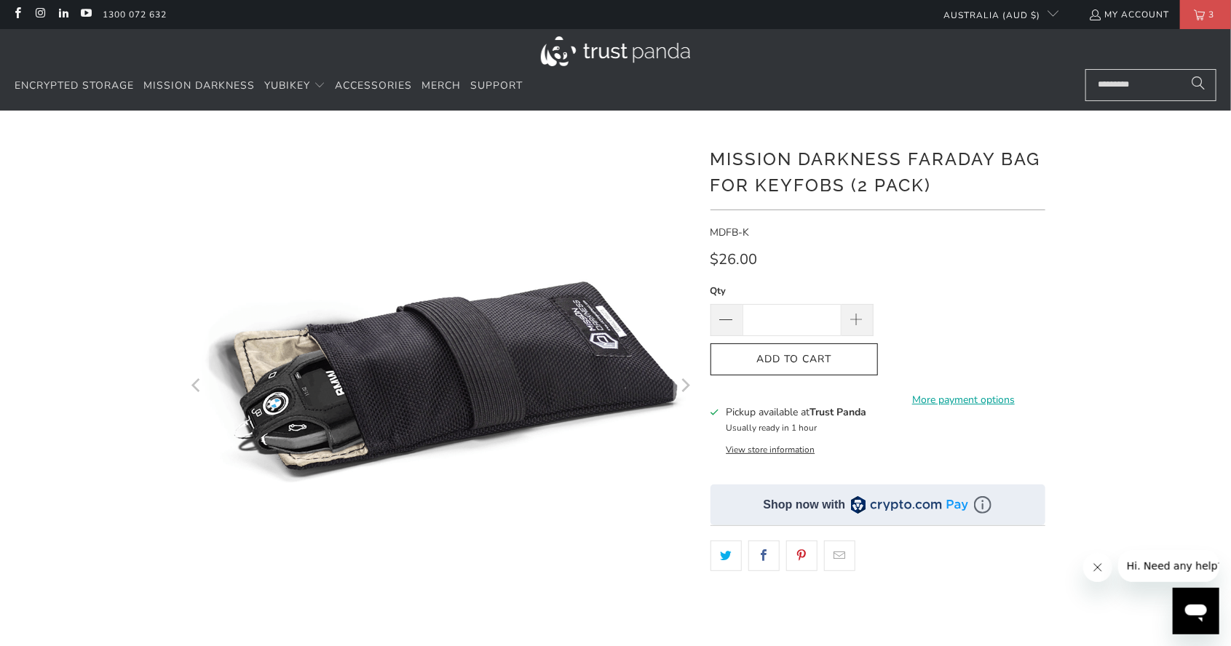
click at [679, 392] on icon "Next" at bounding box center [685, 387] width 14 height 306
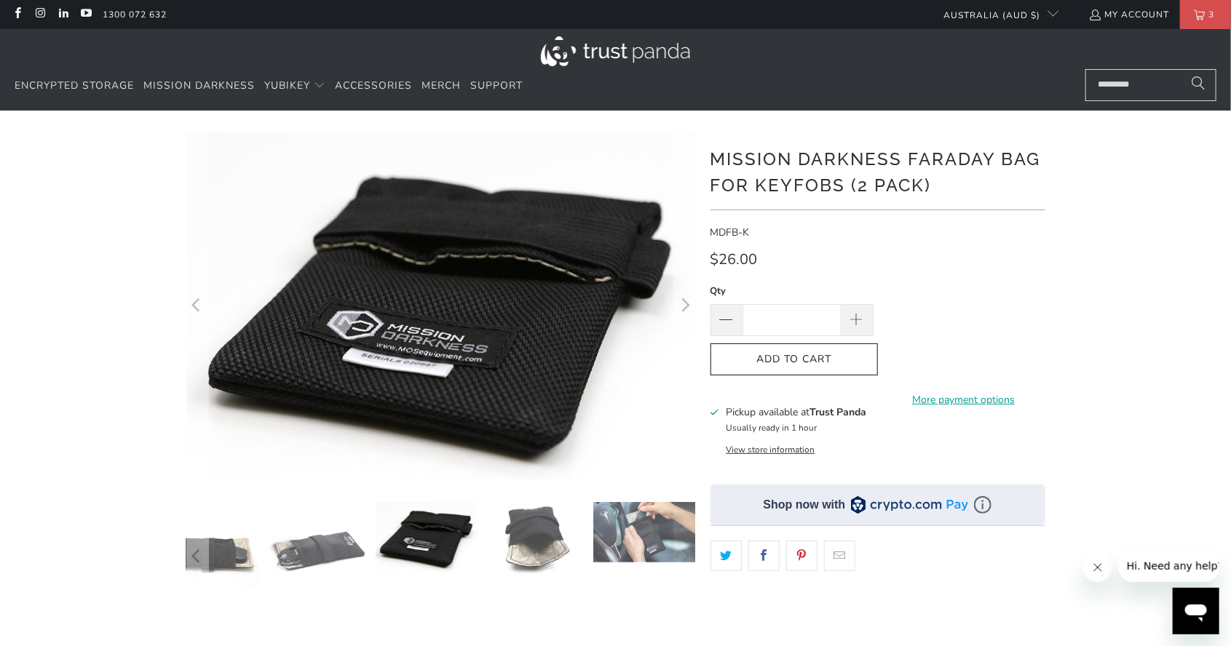
click at [682, 313] on icon "Next" at bounding box center [685, 306] width 14 height 209
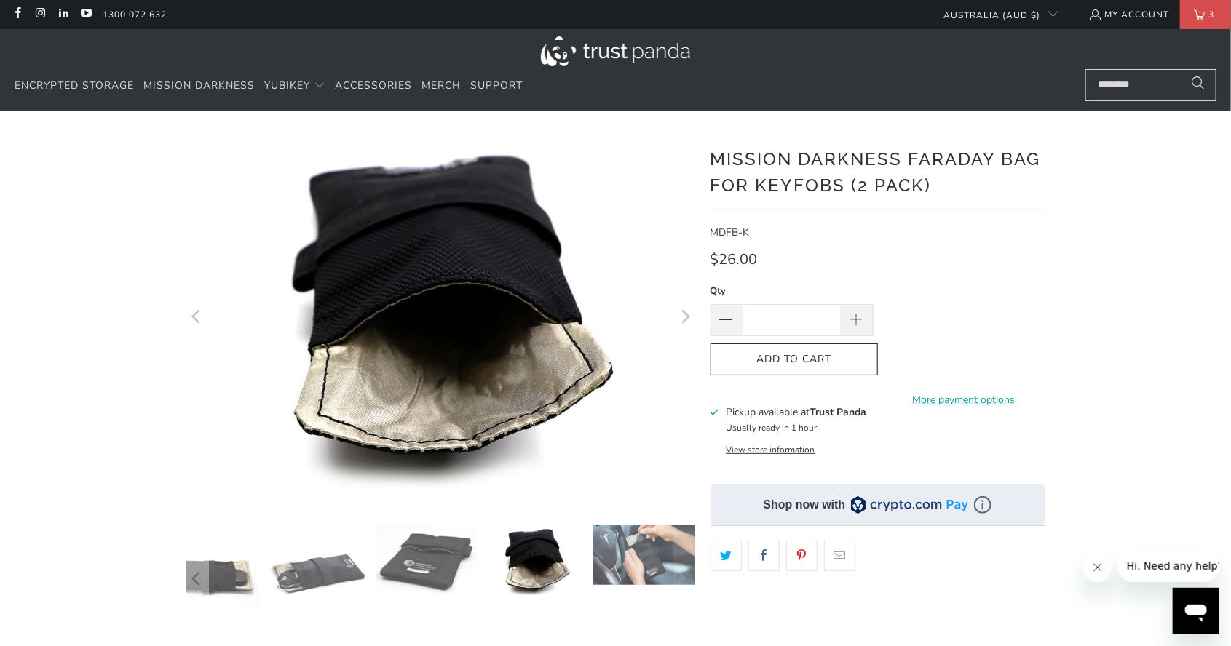
click at [689, 321] on icon "Next" at bounding box center [685, 317] width 14 height 223
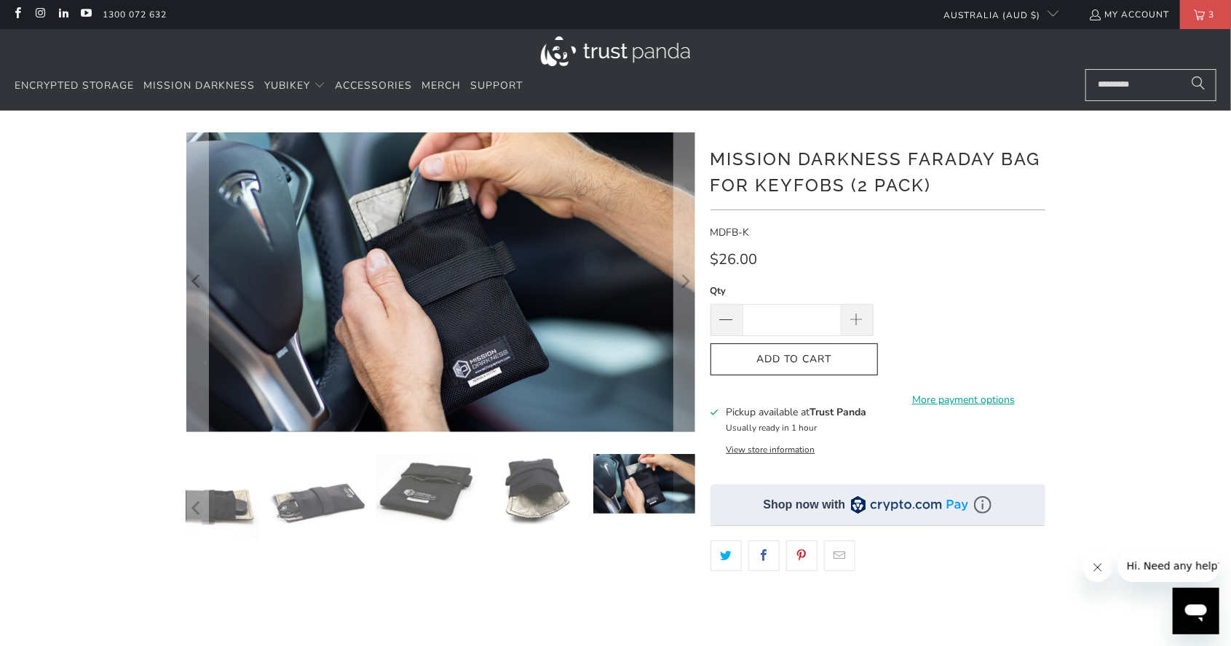
click at [681, 290] on icon "Next" at bounding box center [685, 282] width 14 height 180
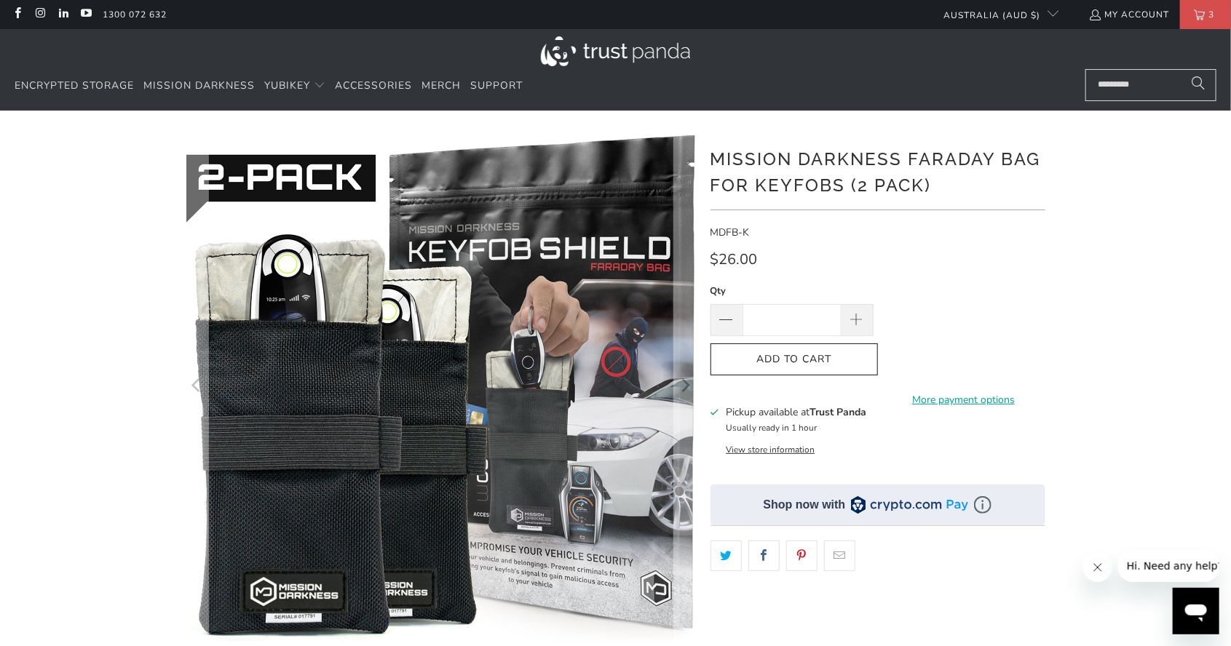
click at [688, 383] on icon "Next" at bounding box center [685, 387] width 14 height 306
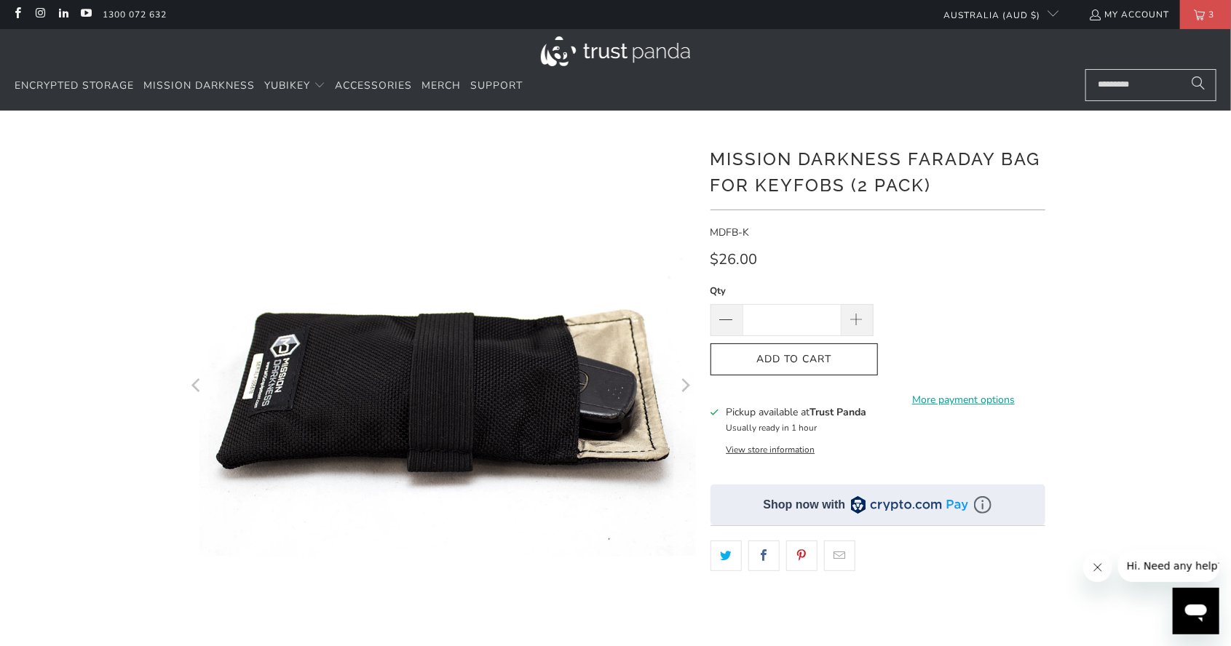
click at [687, 393] on icon "Next" at bounding box center [685, 387] width 14 height 306
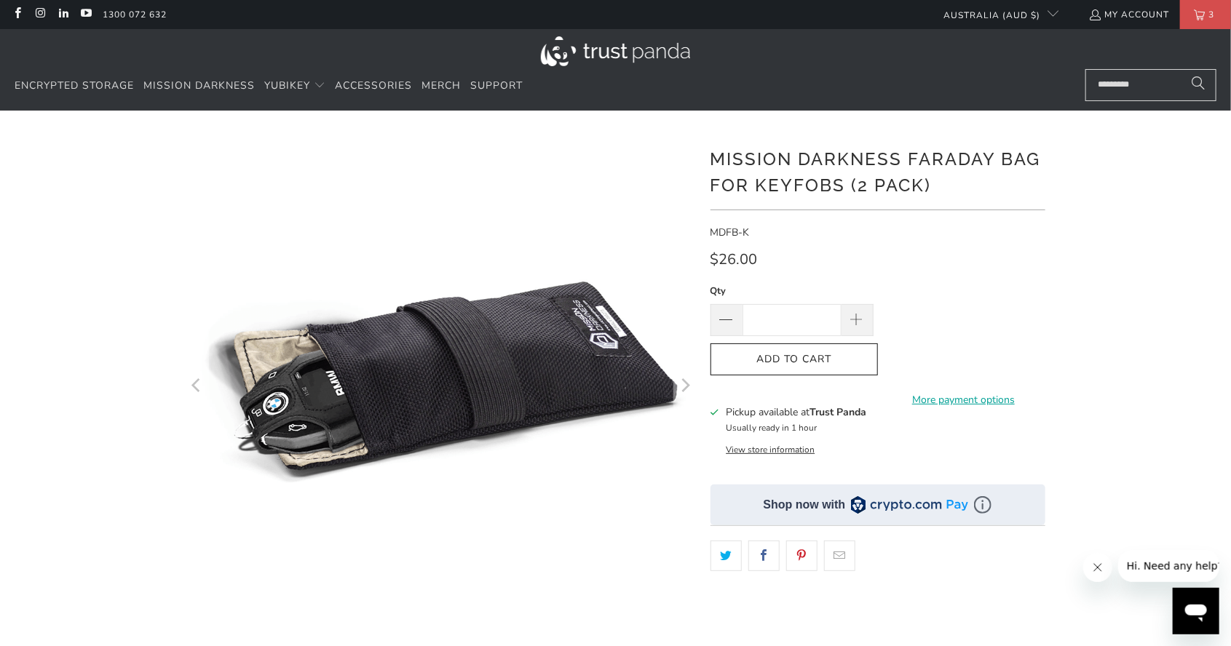
click at [687, 389] on icon "Next" at bounding box center [685, 387] width 14 height 306
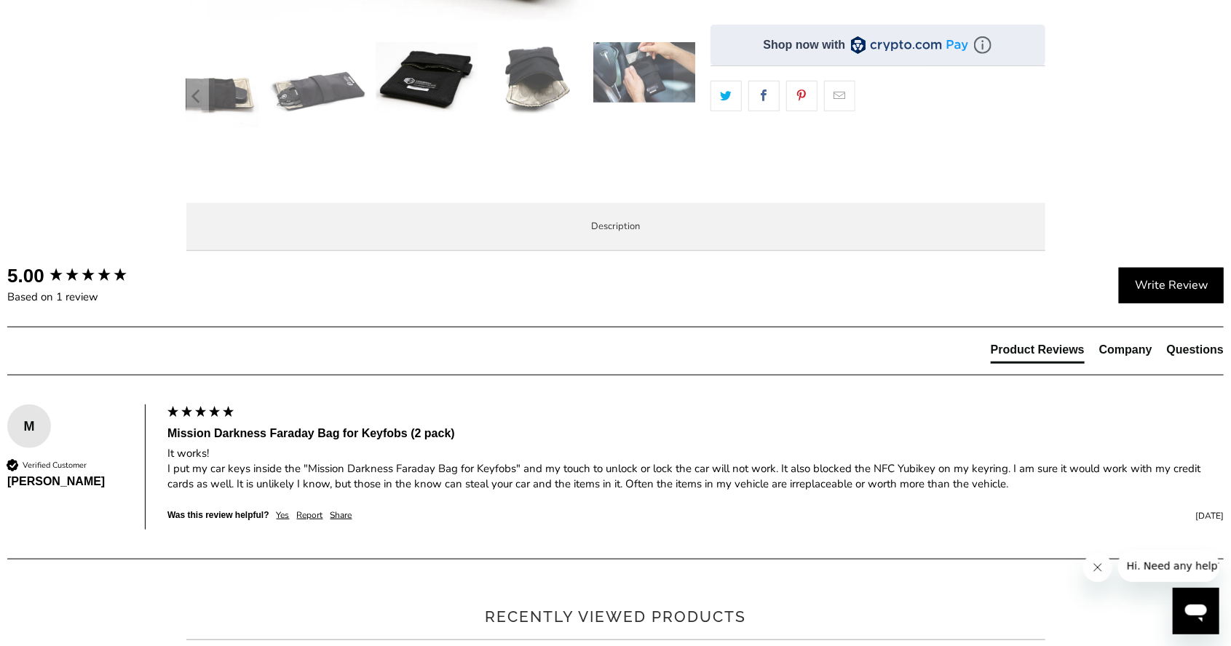
scroll to position [460, 0]
click at [0, 0] on span "Product Features" at bounding box center [0, 0] width 0 height 0
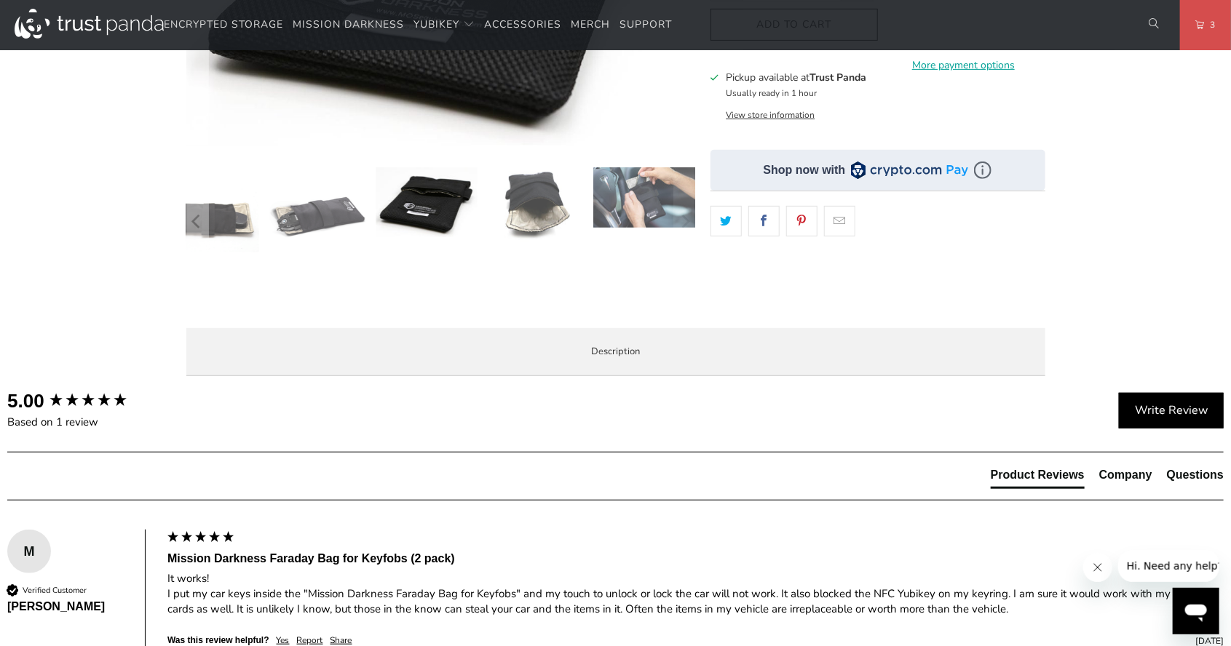
scroll to position [0, 0]
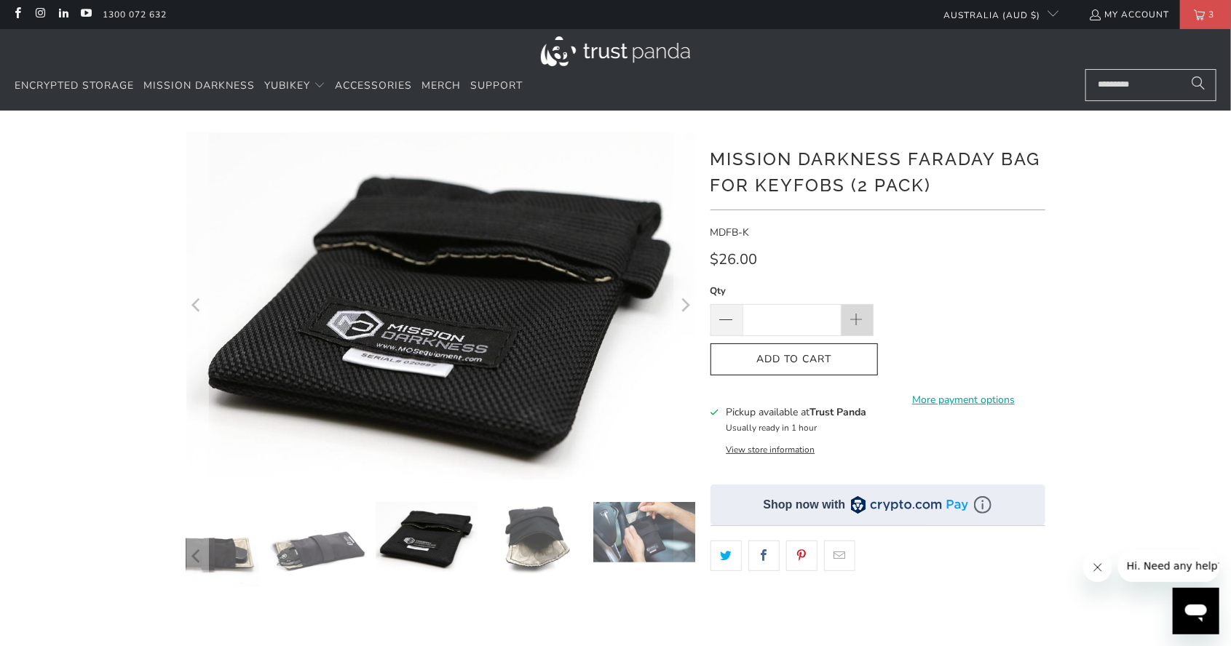
click at [862, 321] on span at bounding box center [857, 321] width 16 height 16
type input "*"
click at [1214, 17] on span "3" at bounding box center [1211, 14] width 13 height 29
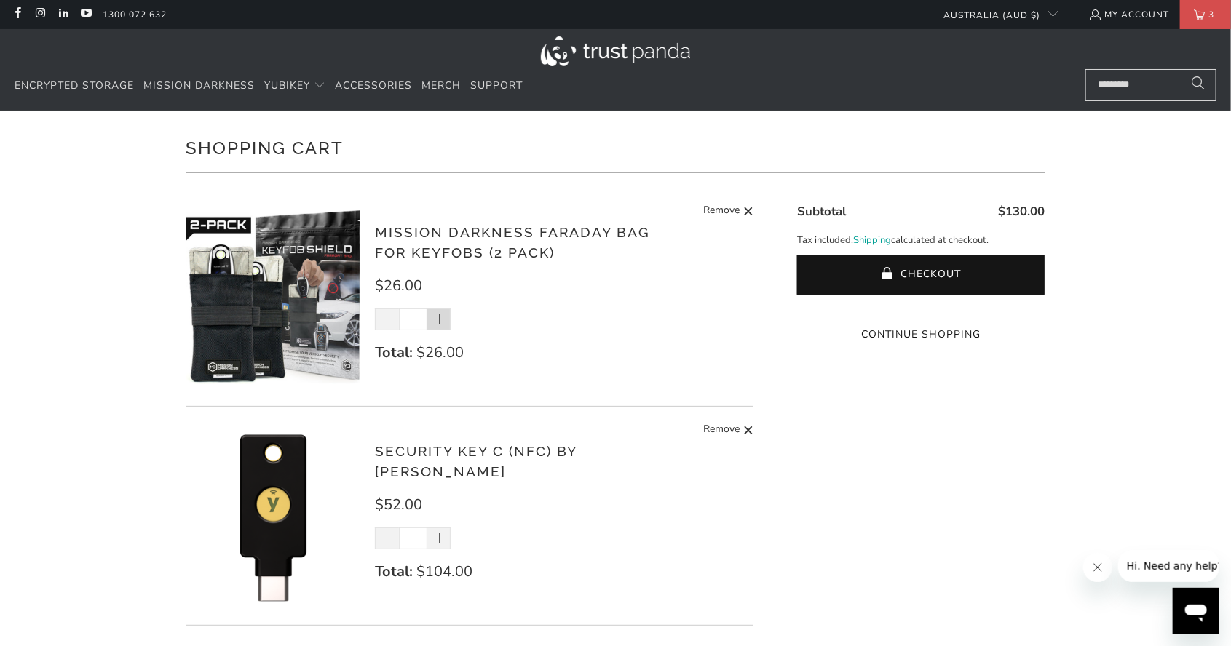
click at [440, 322] on span at bounding box center [439, 320] width 15 height 15
type input "*"
